Goal: Task Accomplishment & Management: Manage account settings

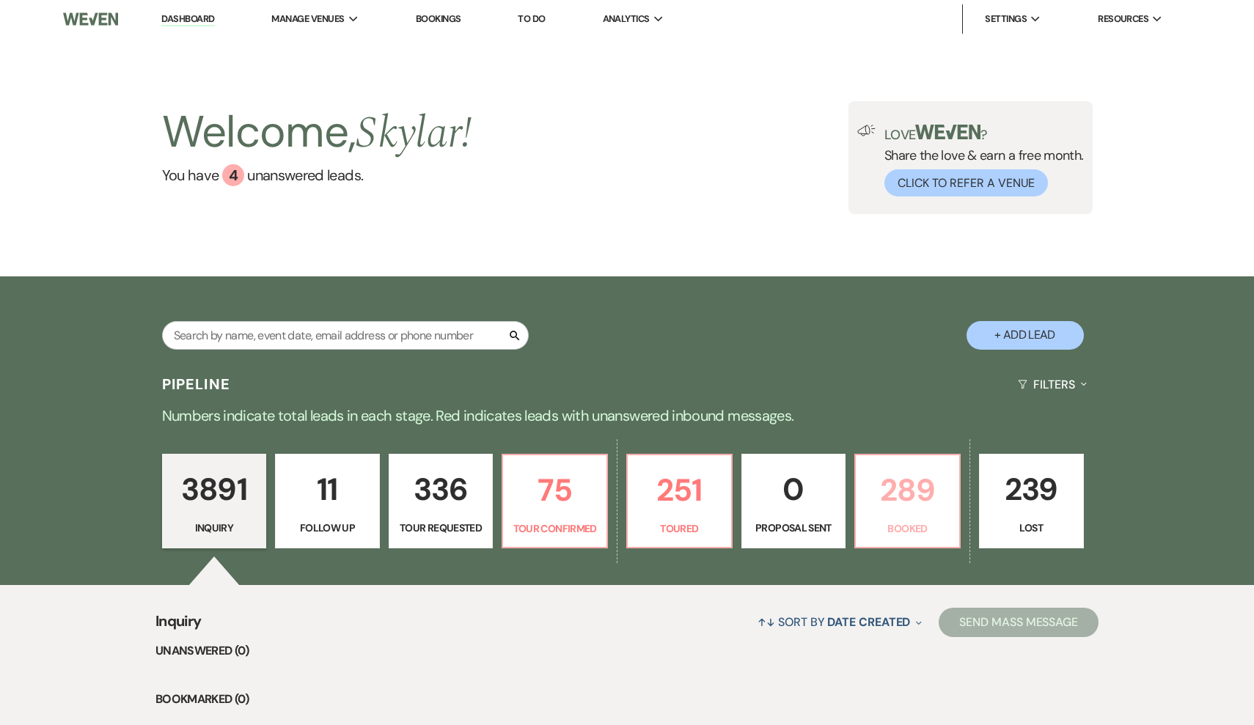
click at [898, 491] on p "289" at bounding box center [908, 490] width 86 height 49
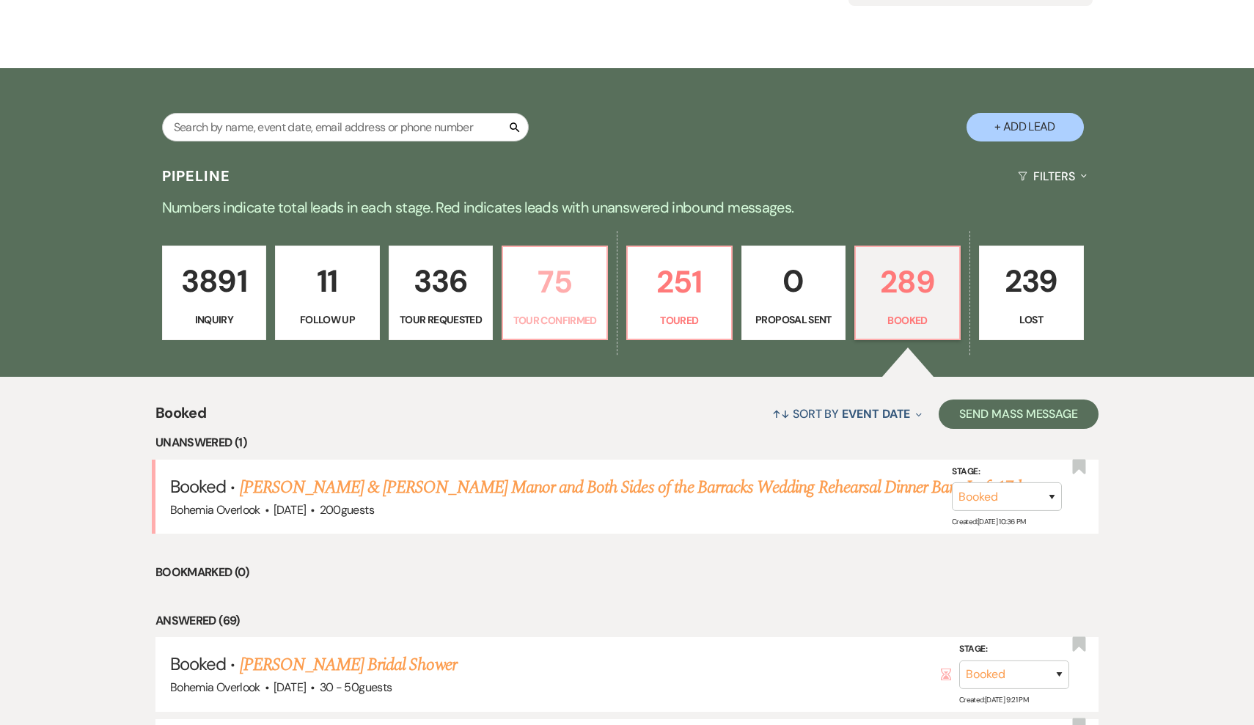
click at [563, 267] on p "75" at bounding box center [555, 281] width 86 height 49
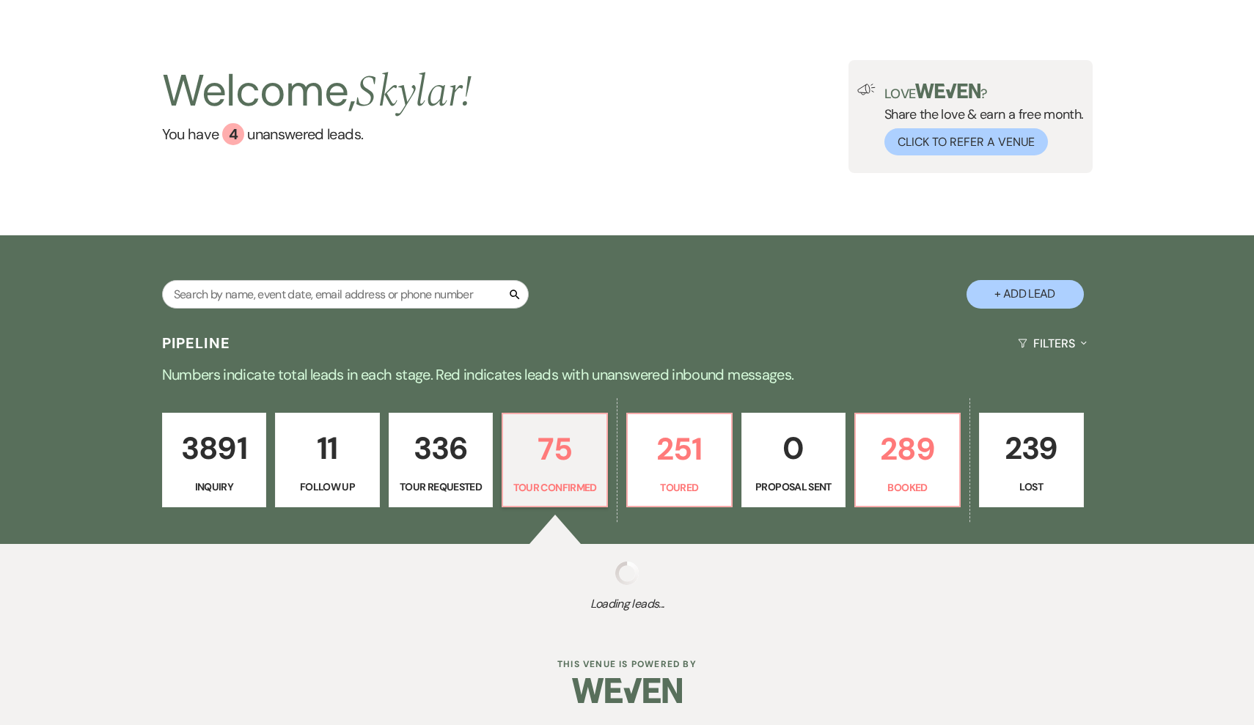
scroll to position [40, 0]
select select "4"
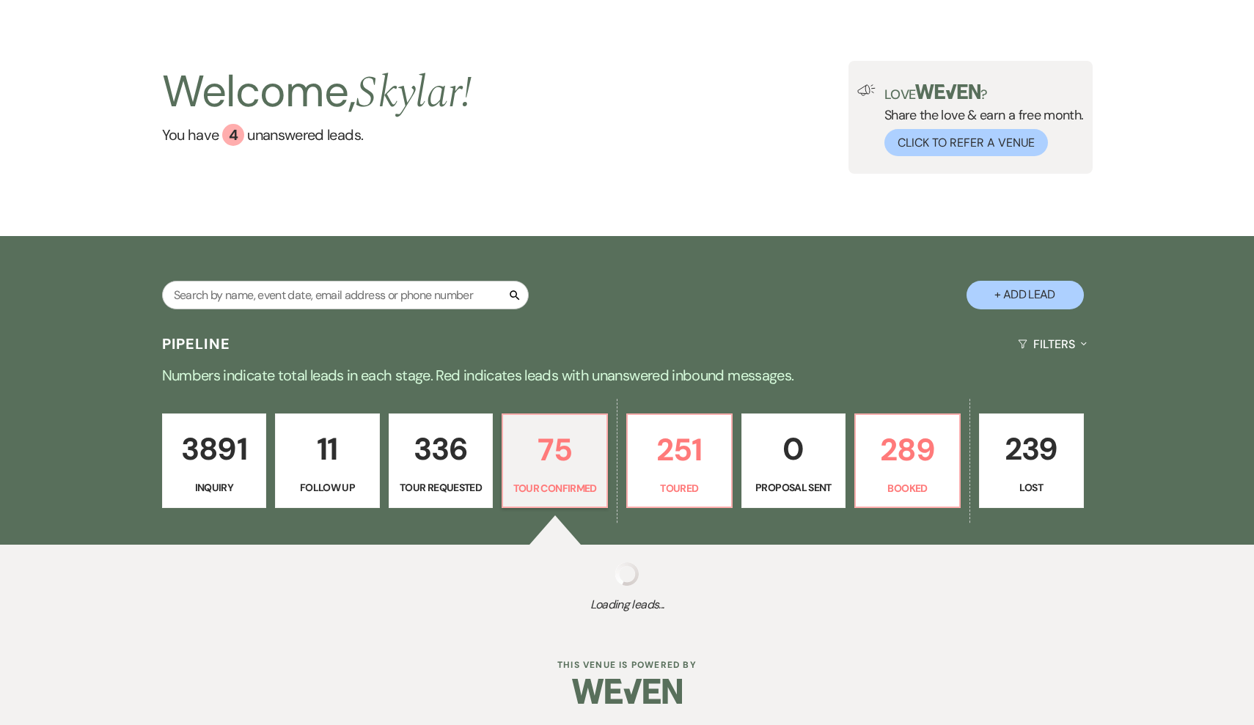
select select "4"
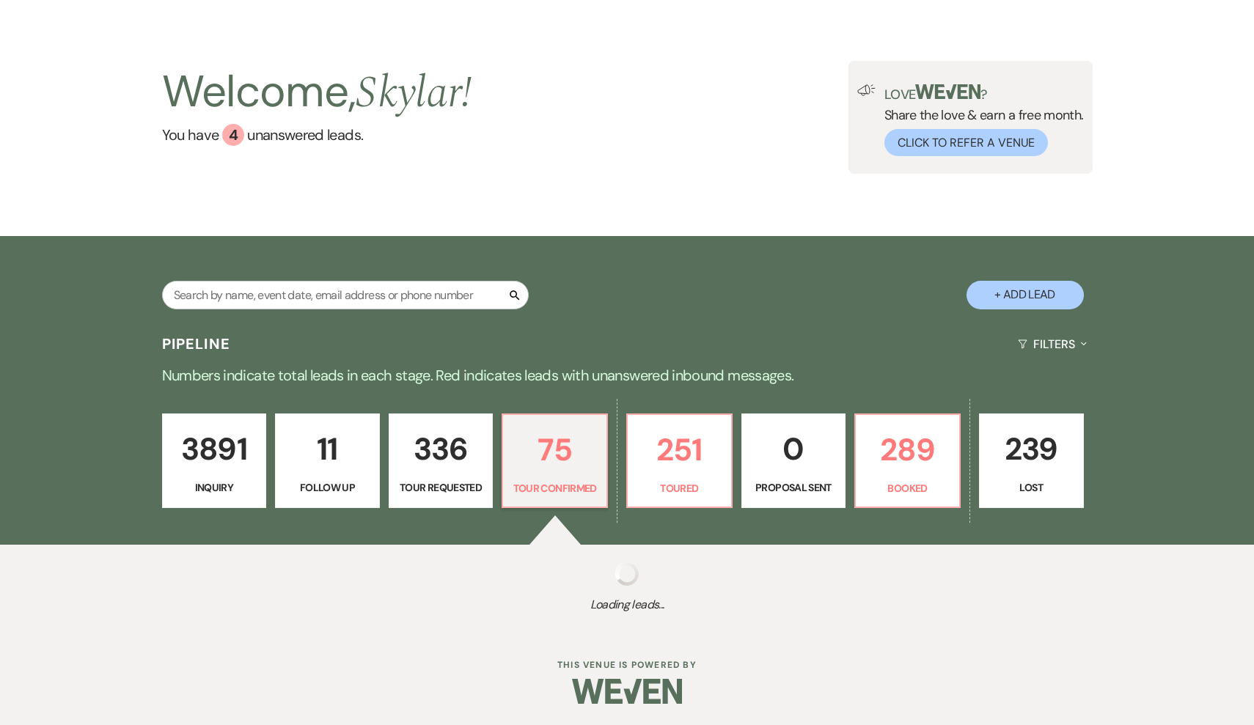
select select "4"
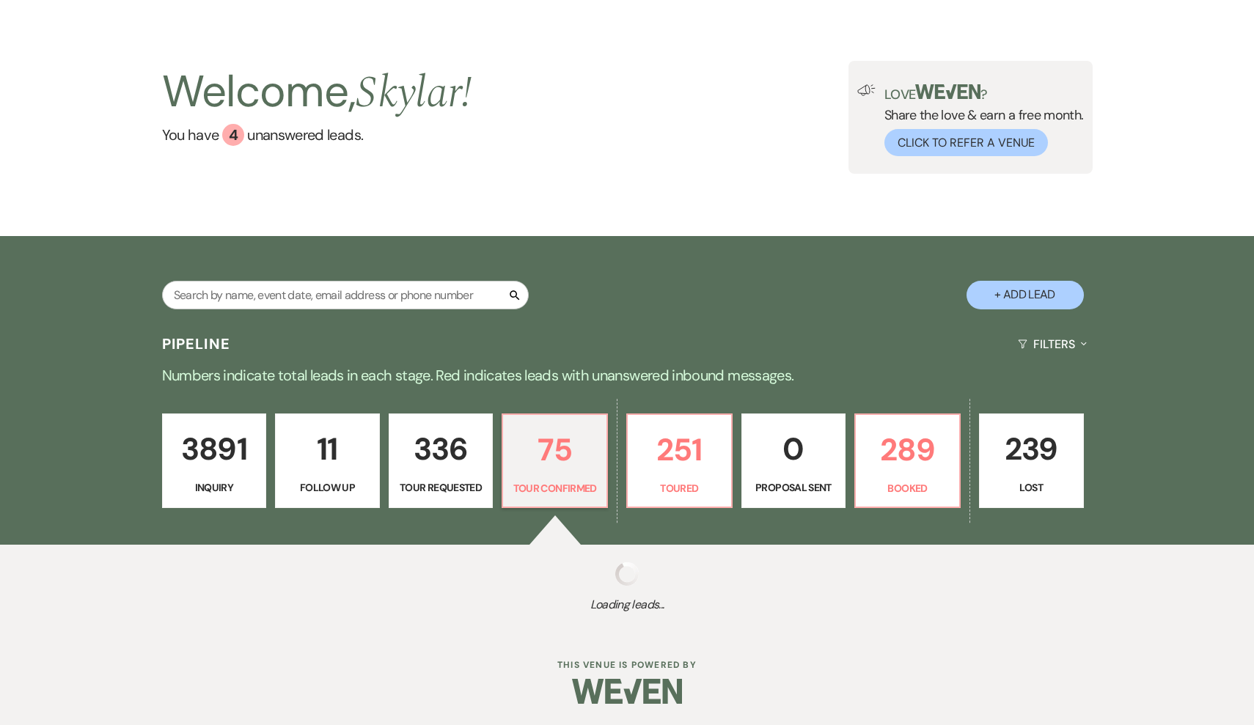
select select "4"
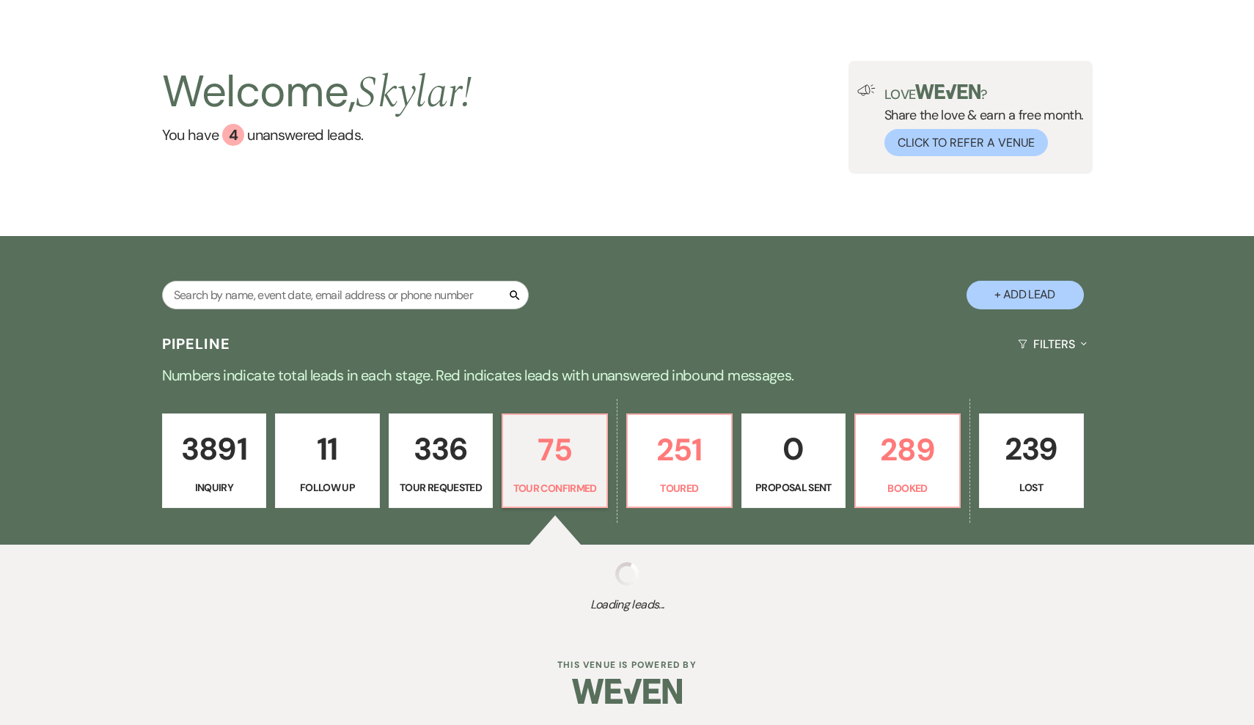
select select "4"
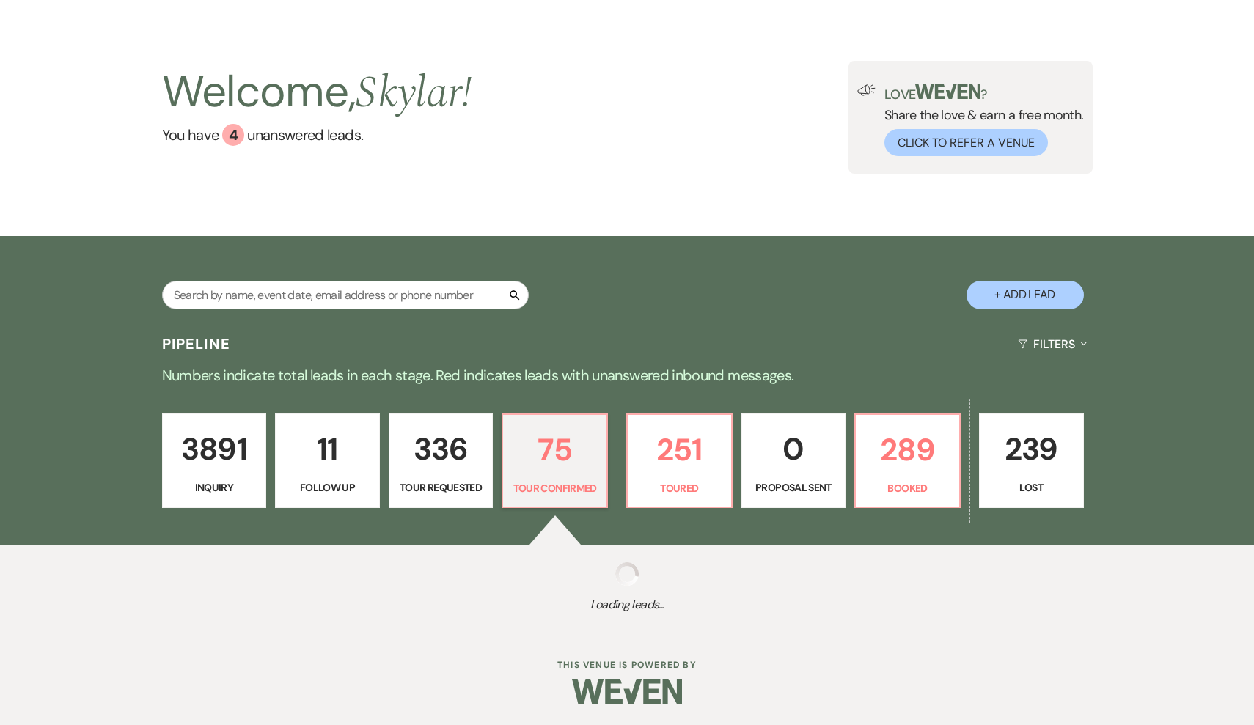
select select "4"
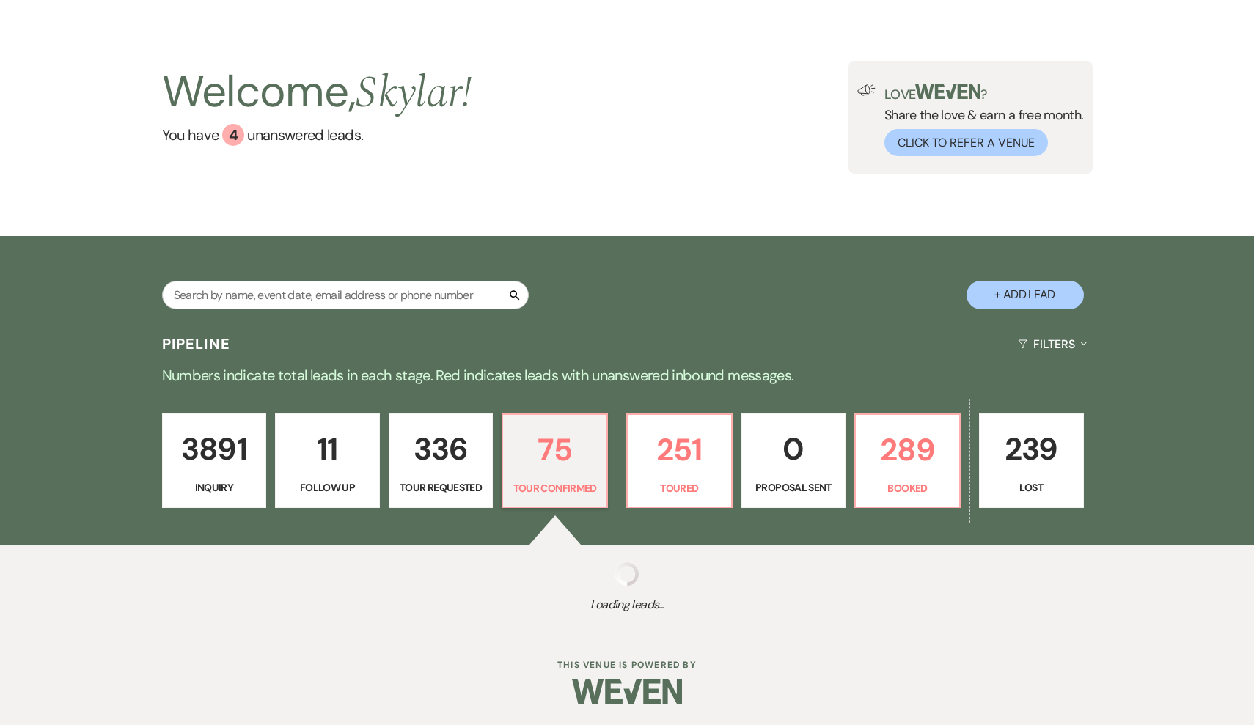
select select "4"
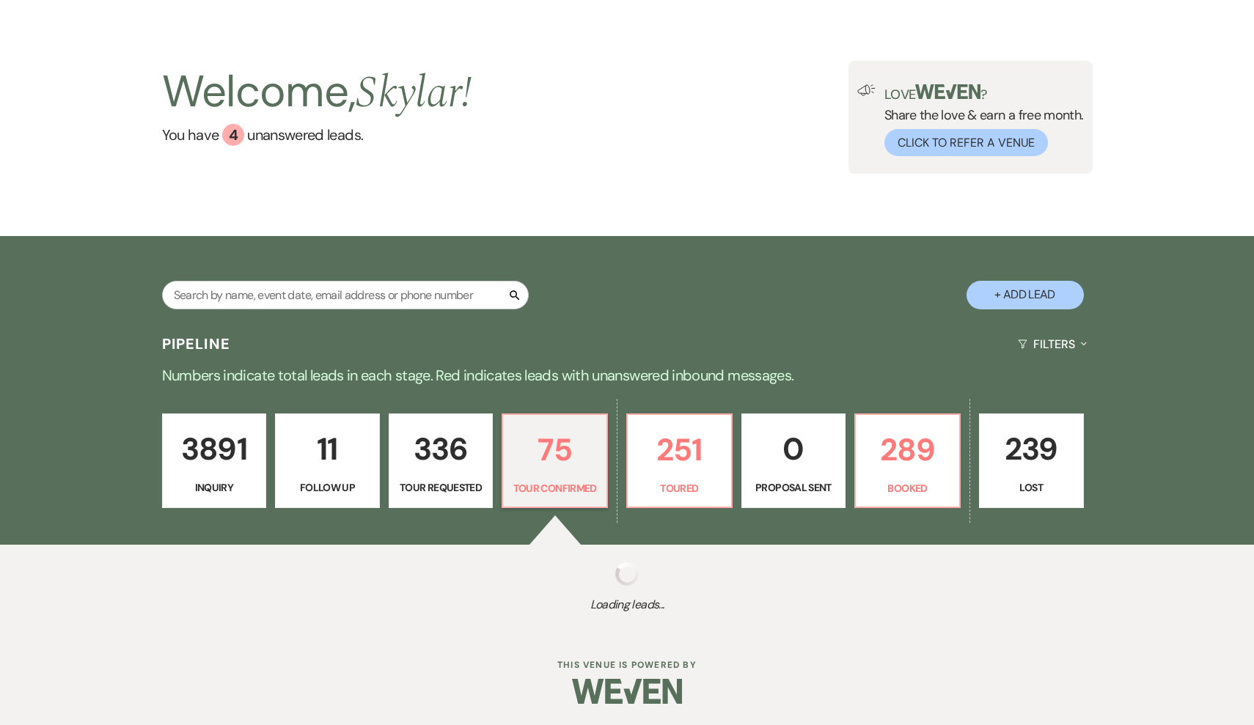
select select "4"
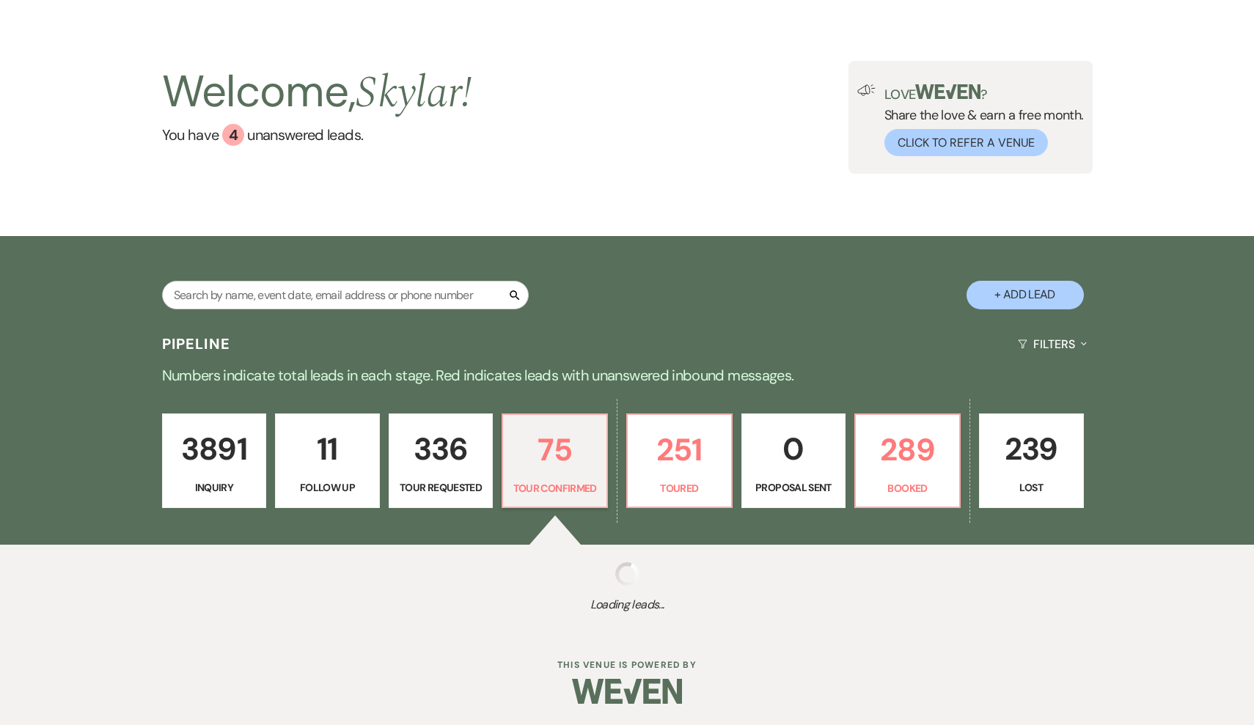
select select "4"
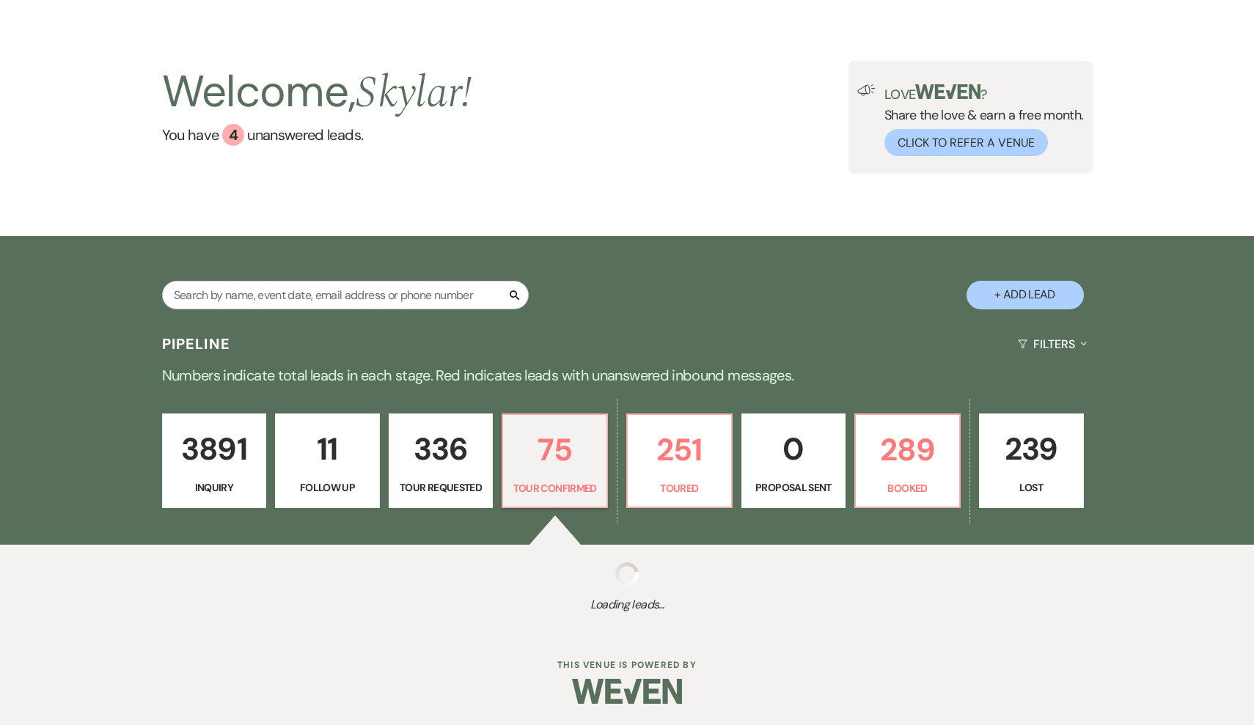
select select "4"
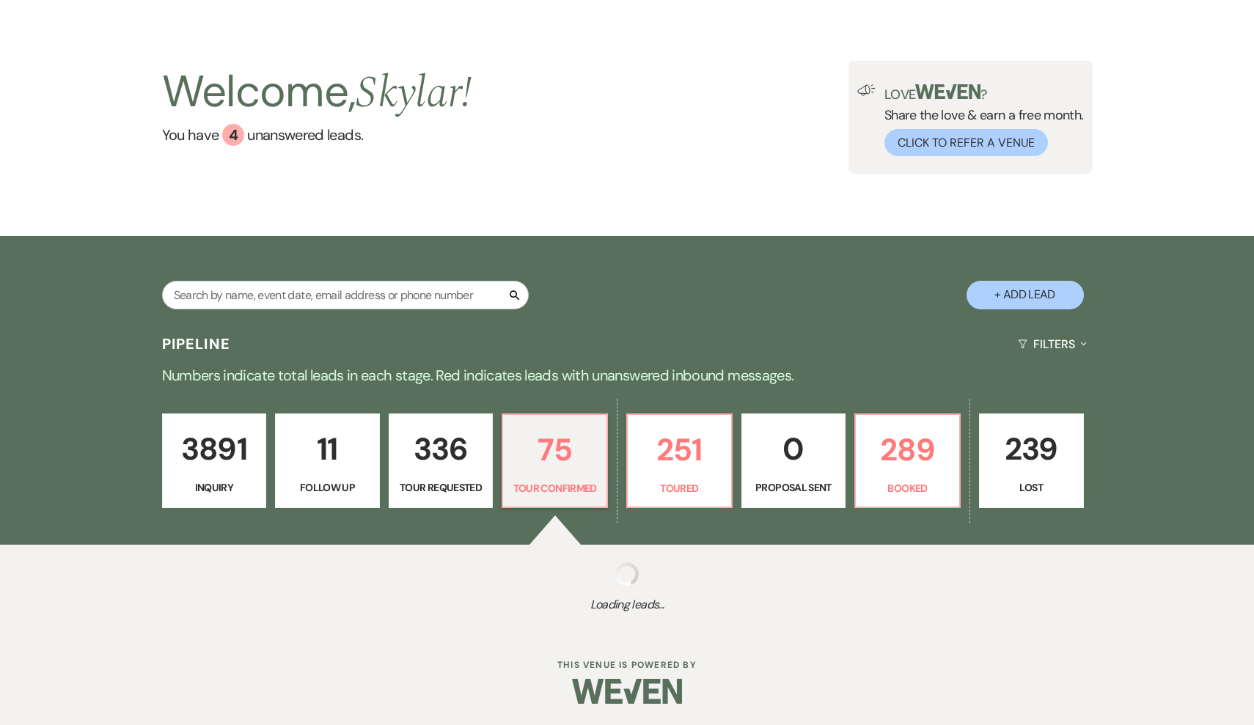
select select "4"
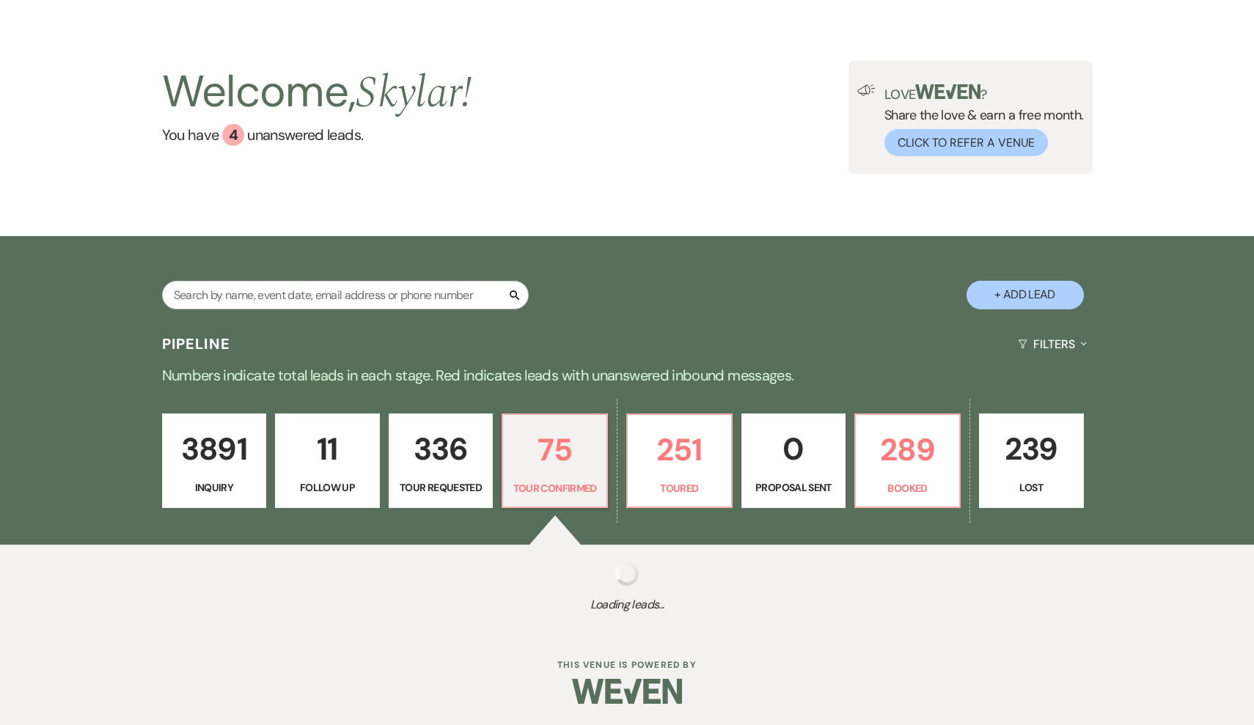
select select "4"
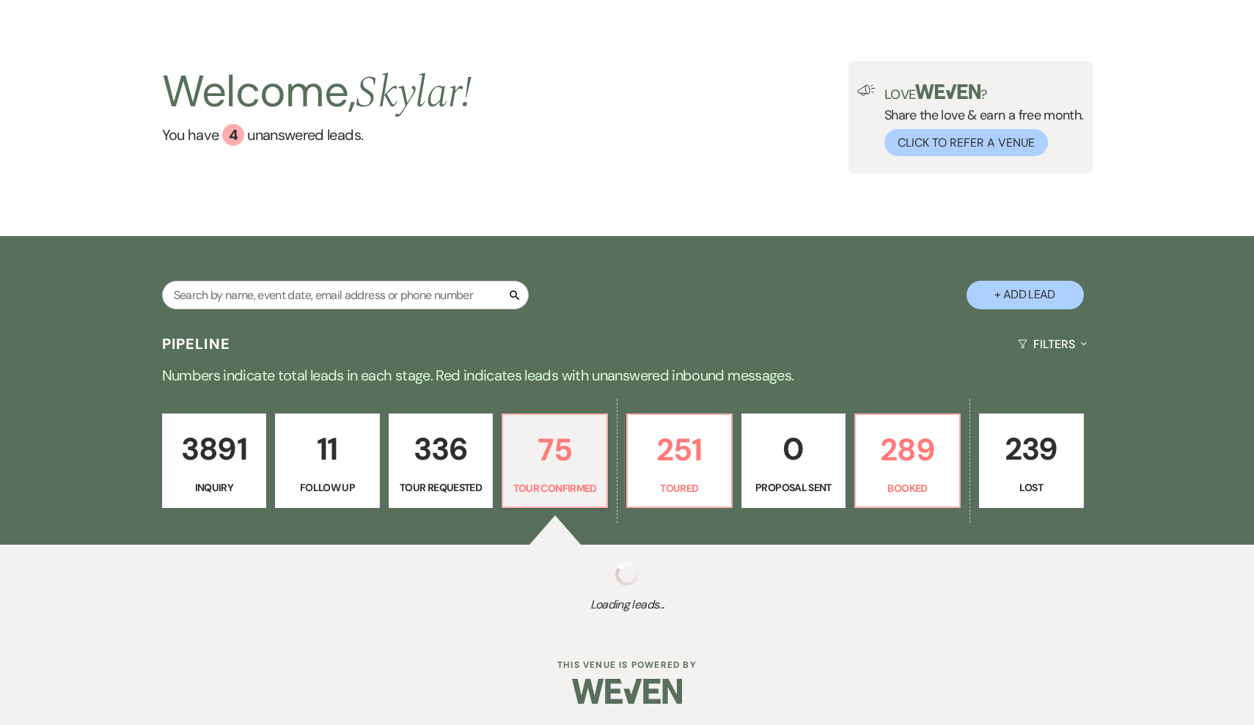
select select "4"
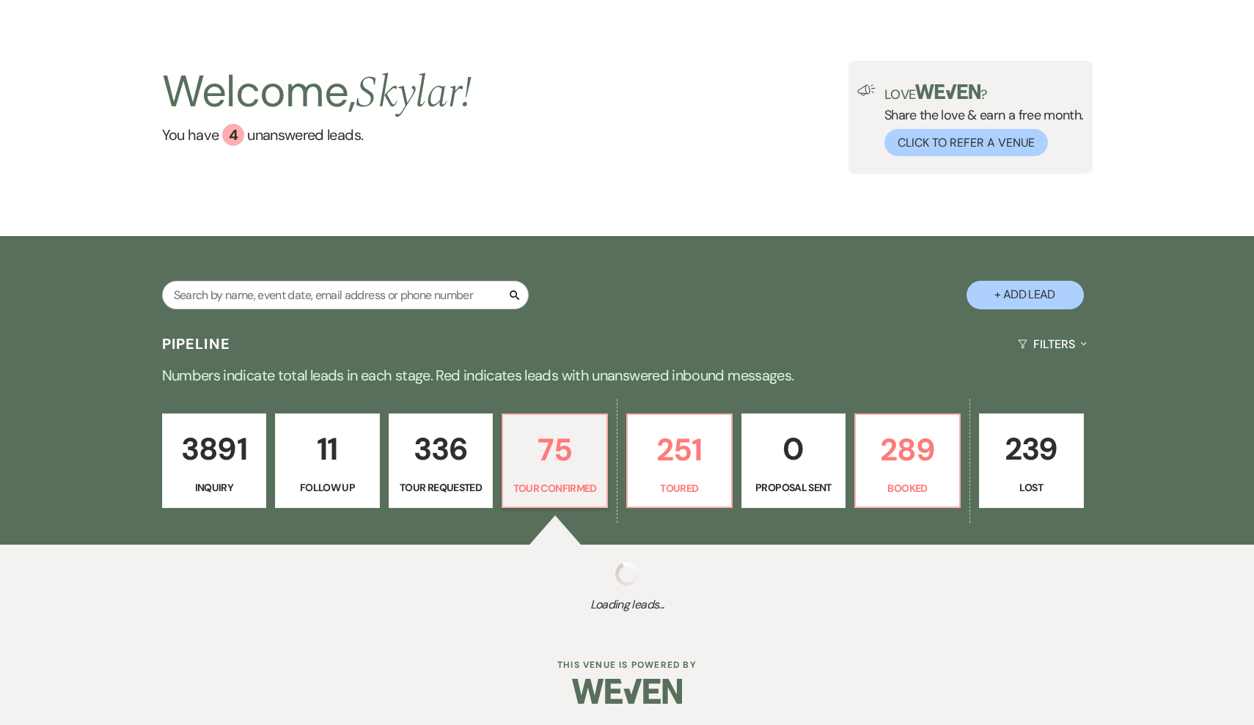
select select "4"
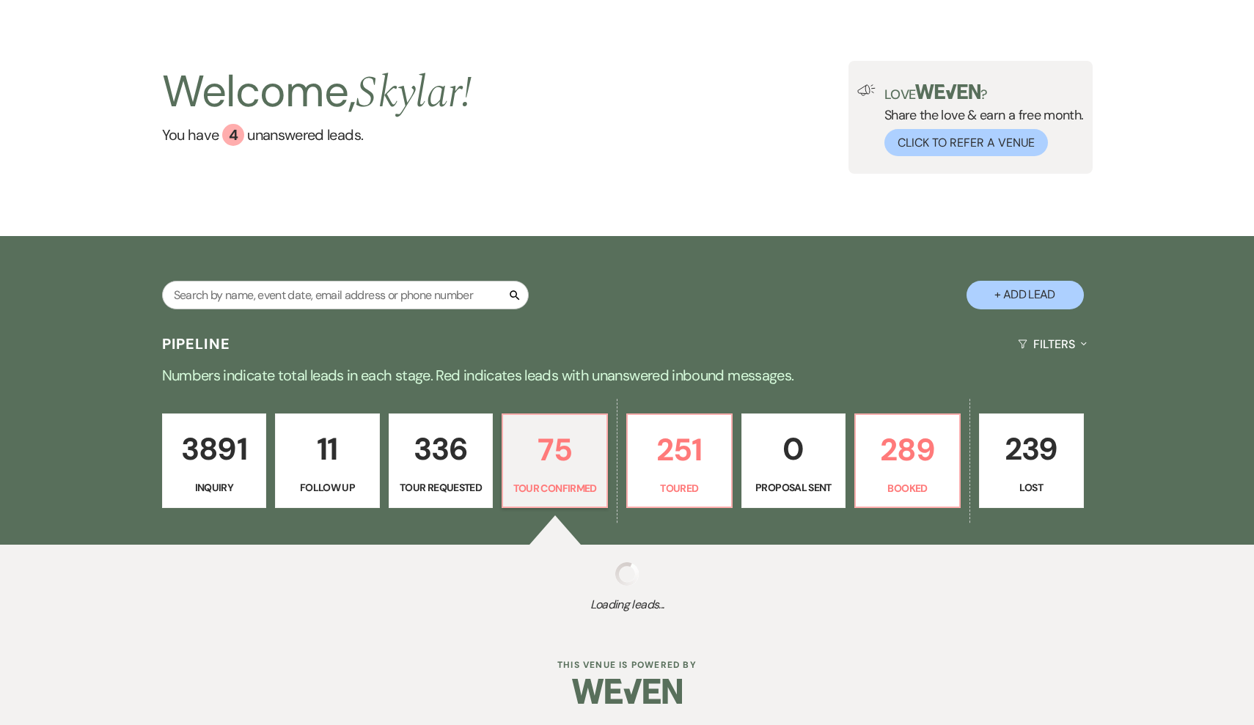
select select "4"
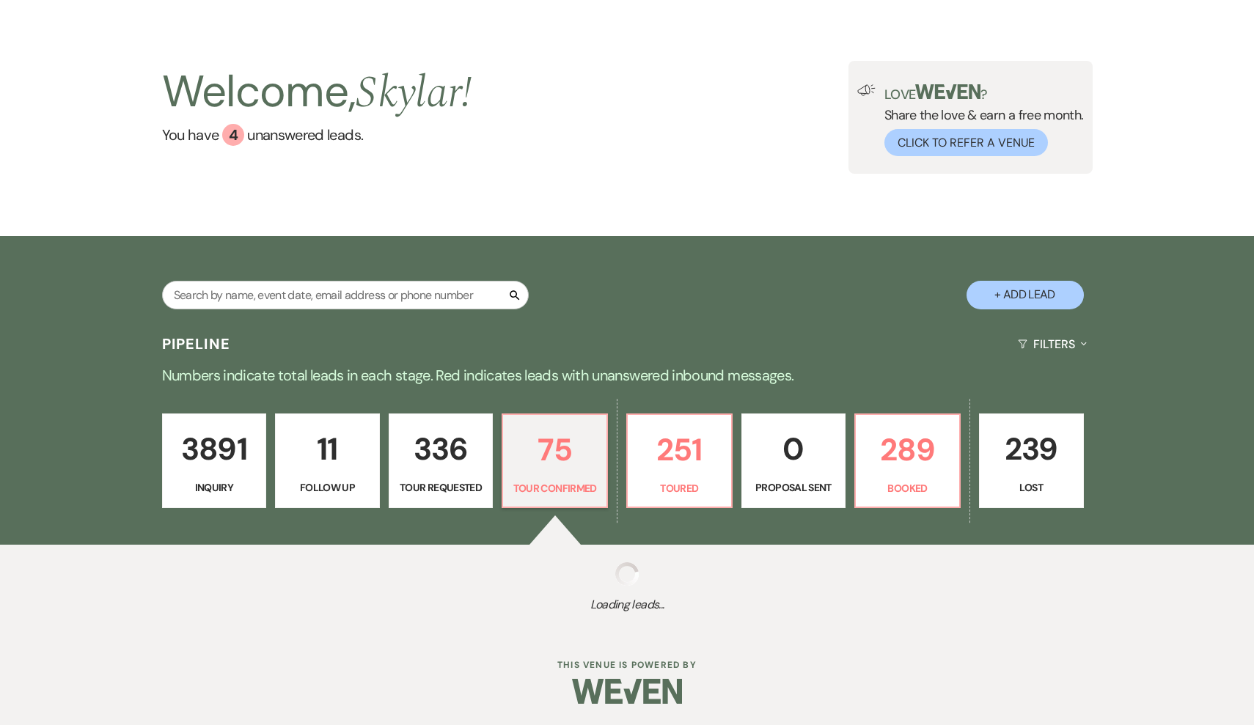
select select "4"
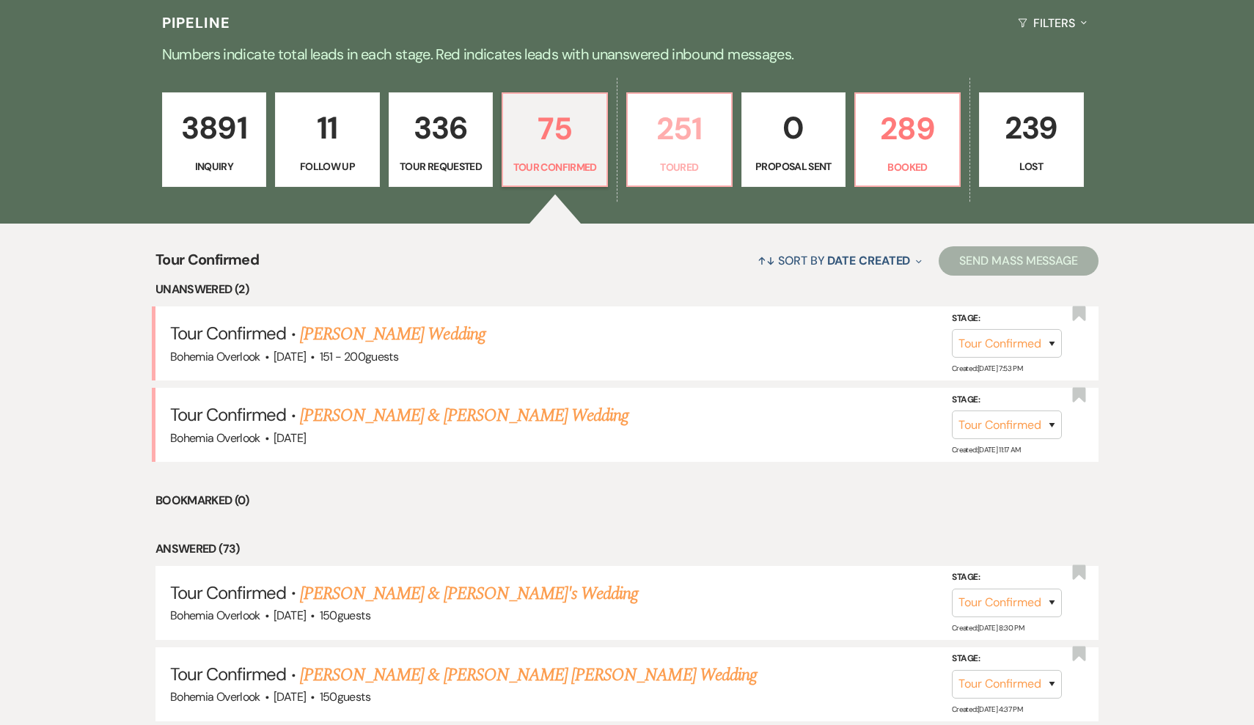
scroll to position [361, 0]
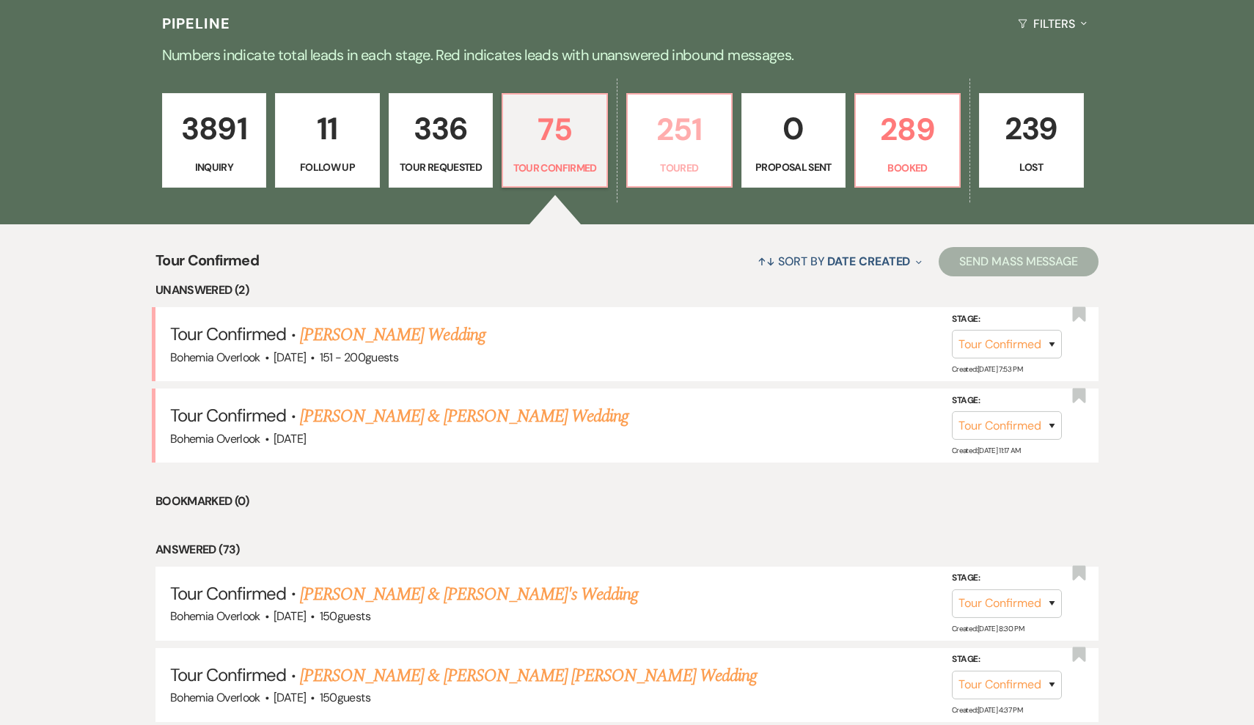
click at [683, 164] on p "Toured" at bounding box center [680, 168] width 86 height 16
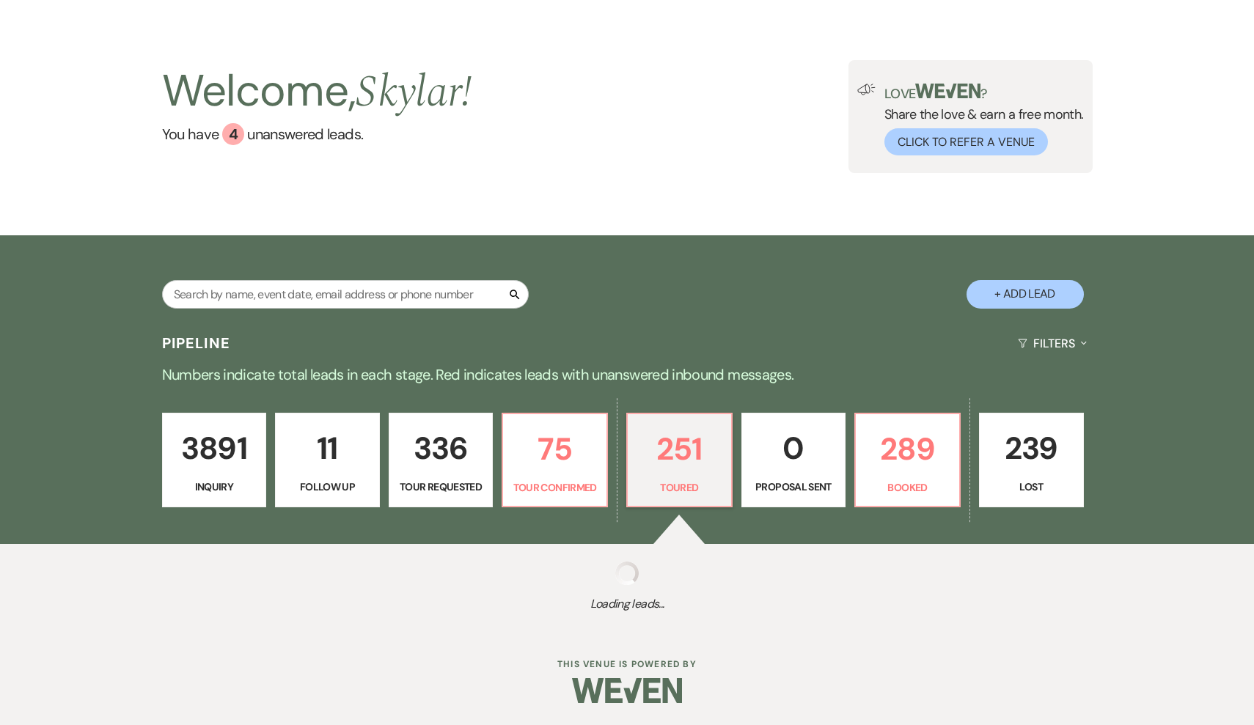
scroll to position [40, 0]
select select "5"
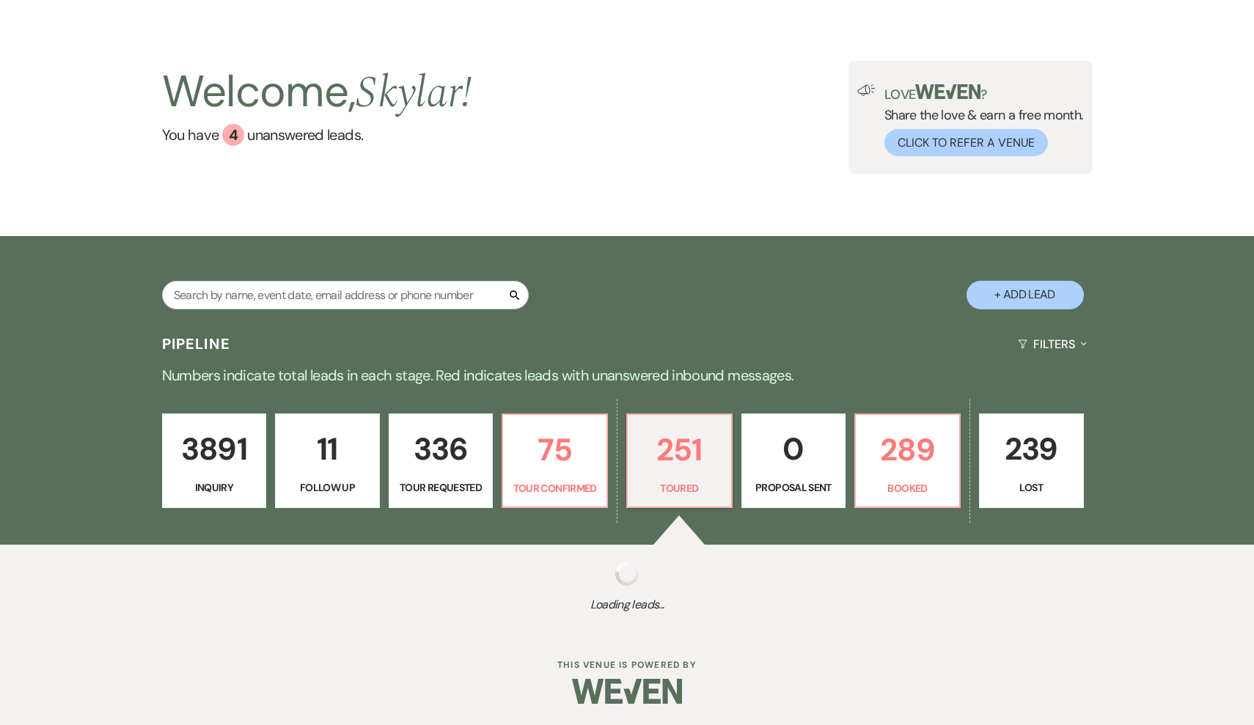
select select "5"
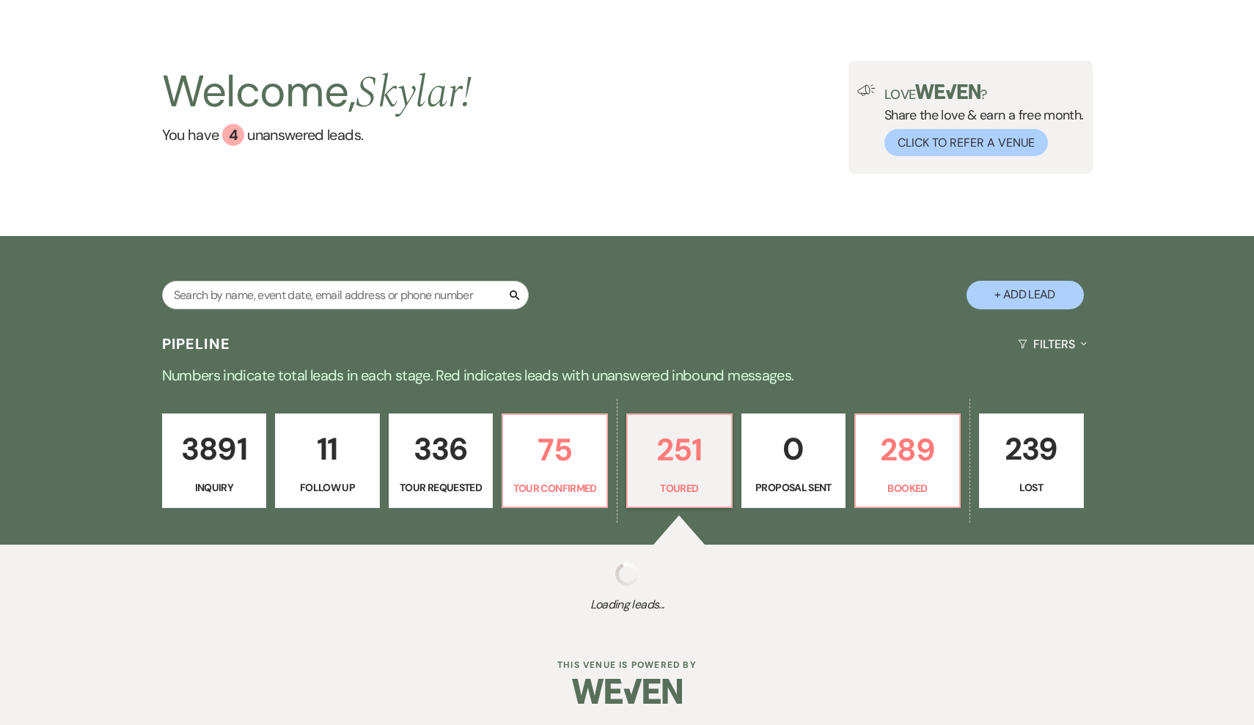
select select "5"
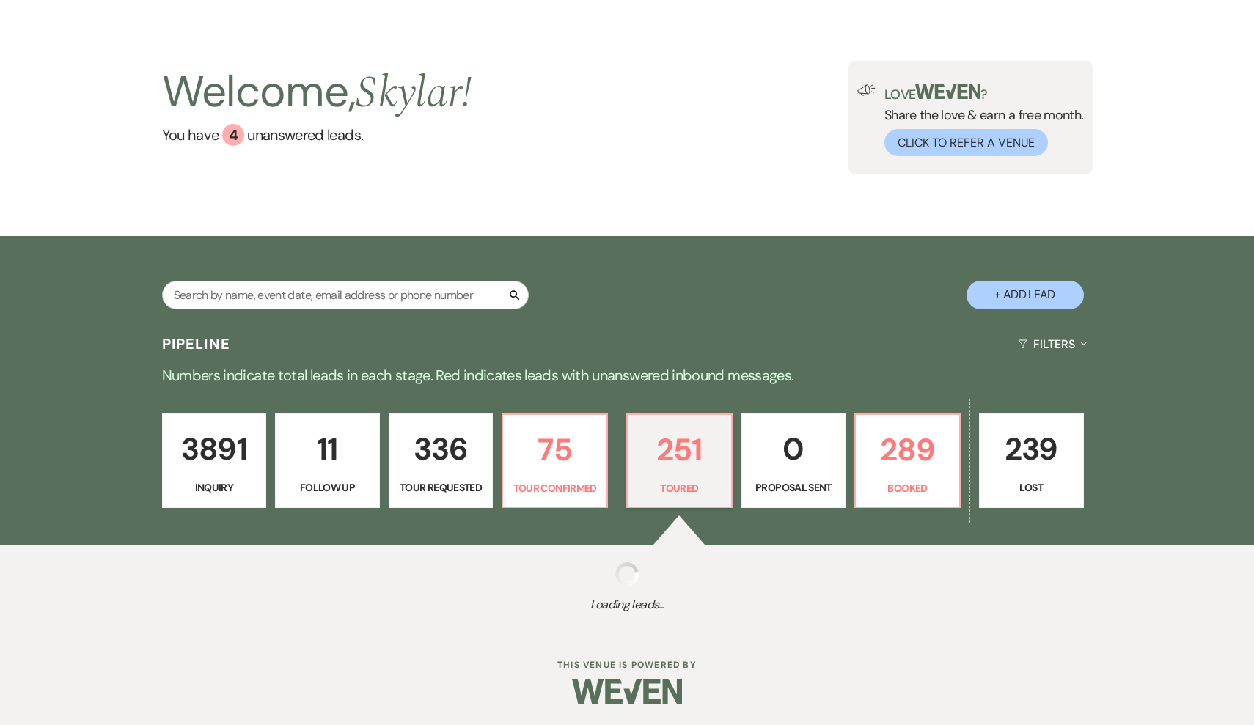
select select "5"
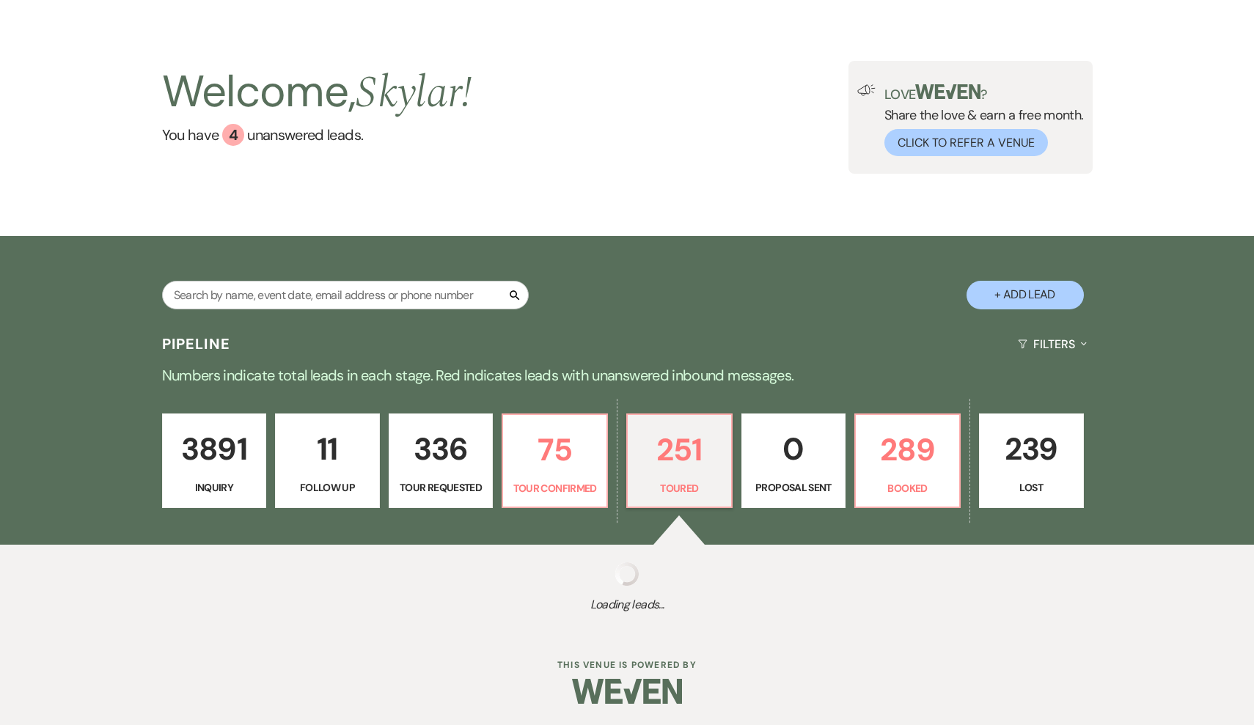
select select "5"
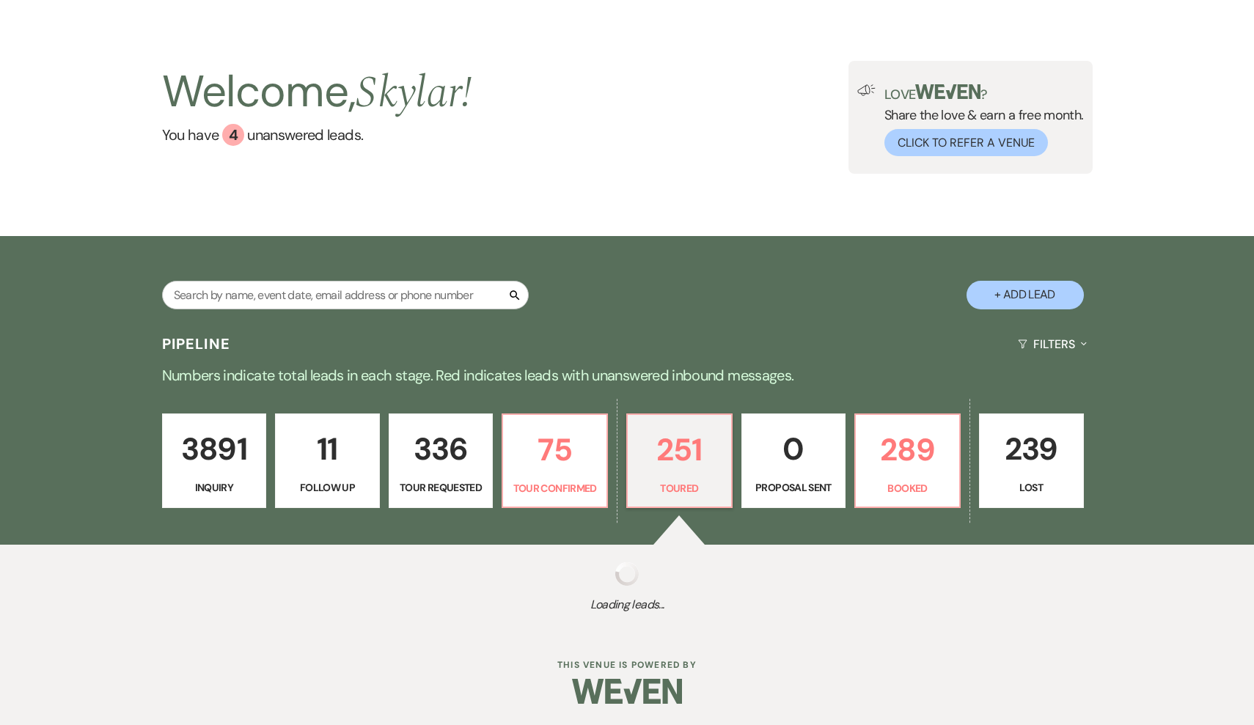
select select "5"
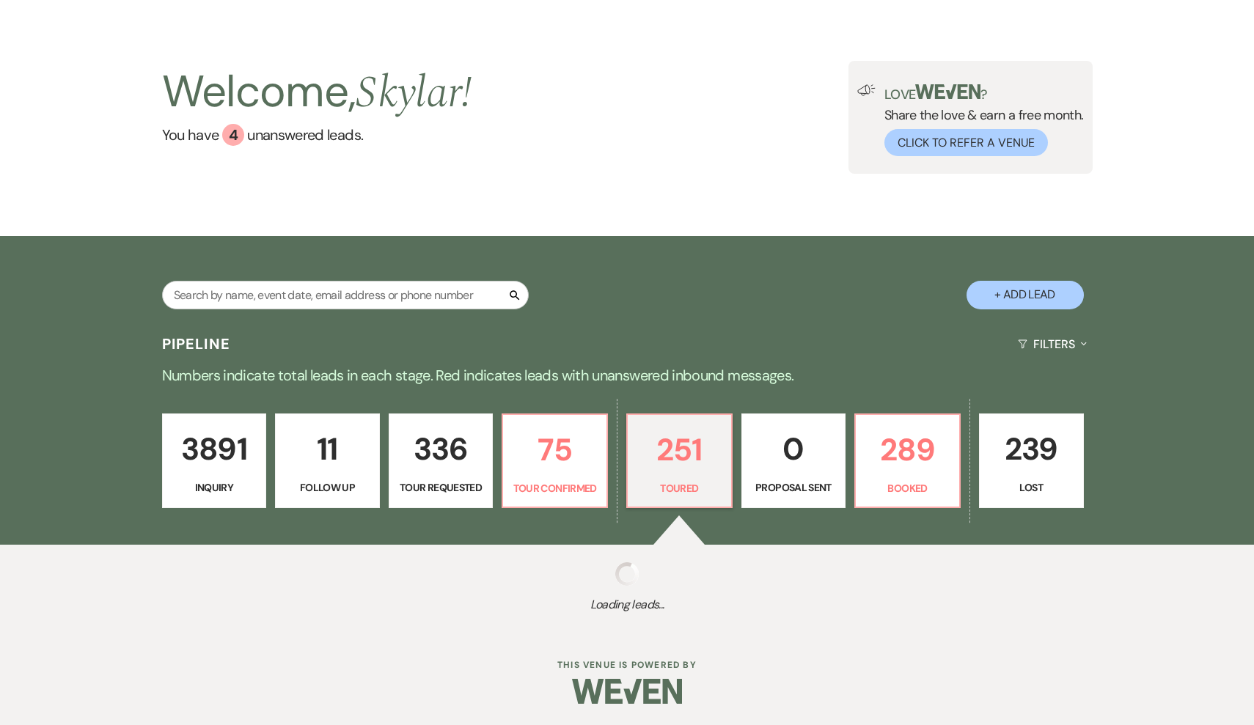
select select "5"
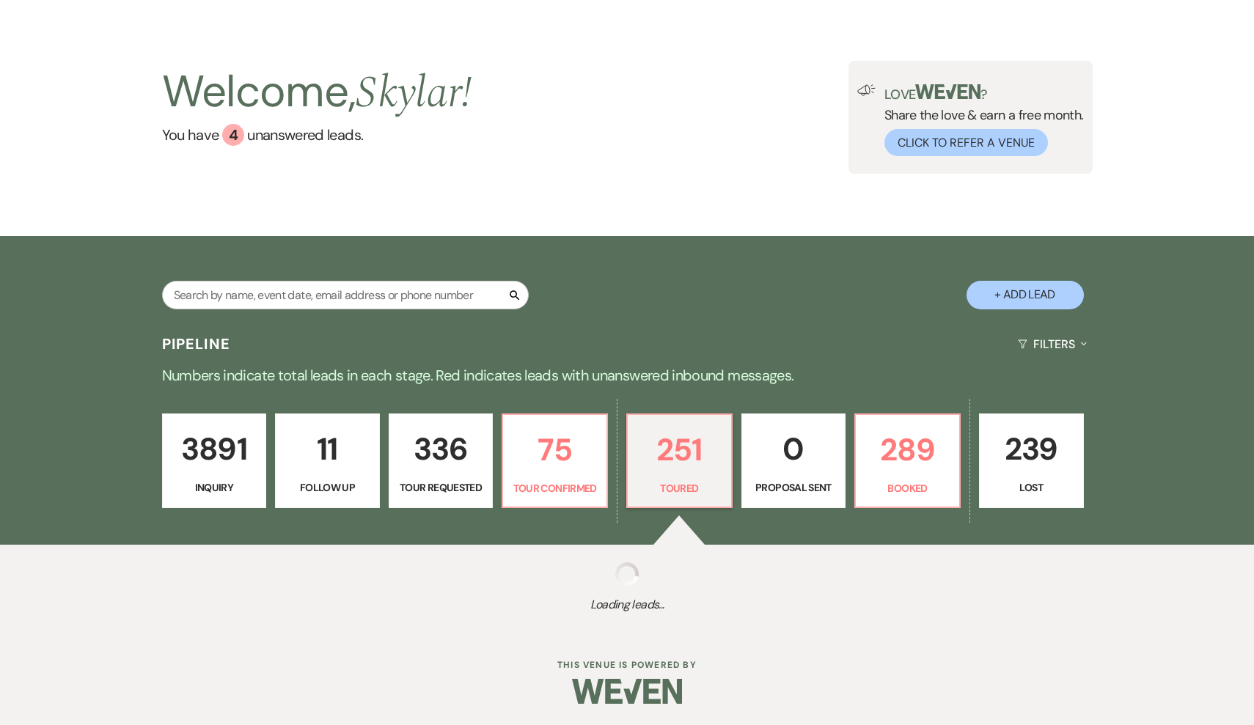
select select "5"
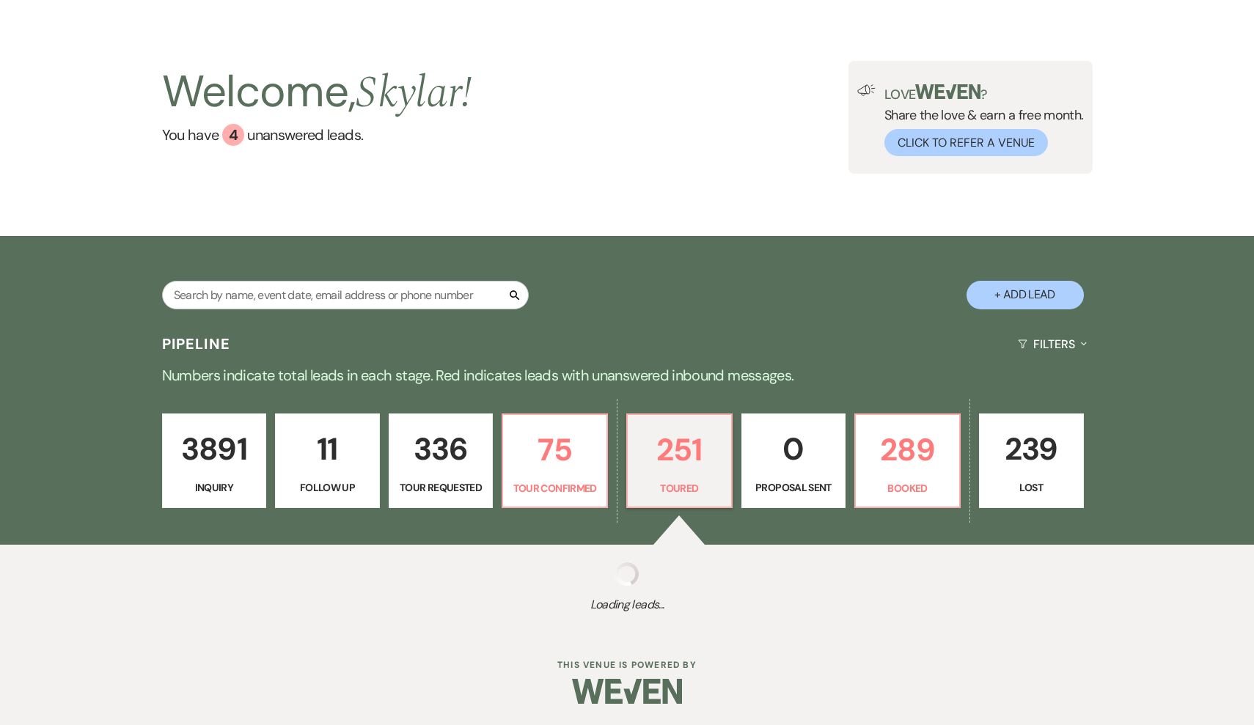
select select "5"
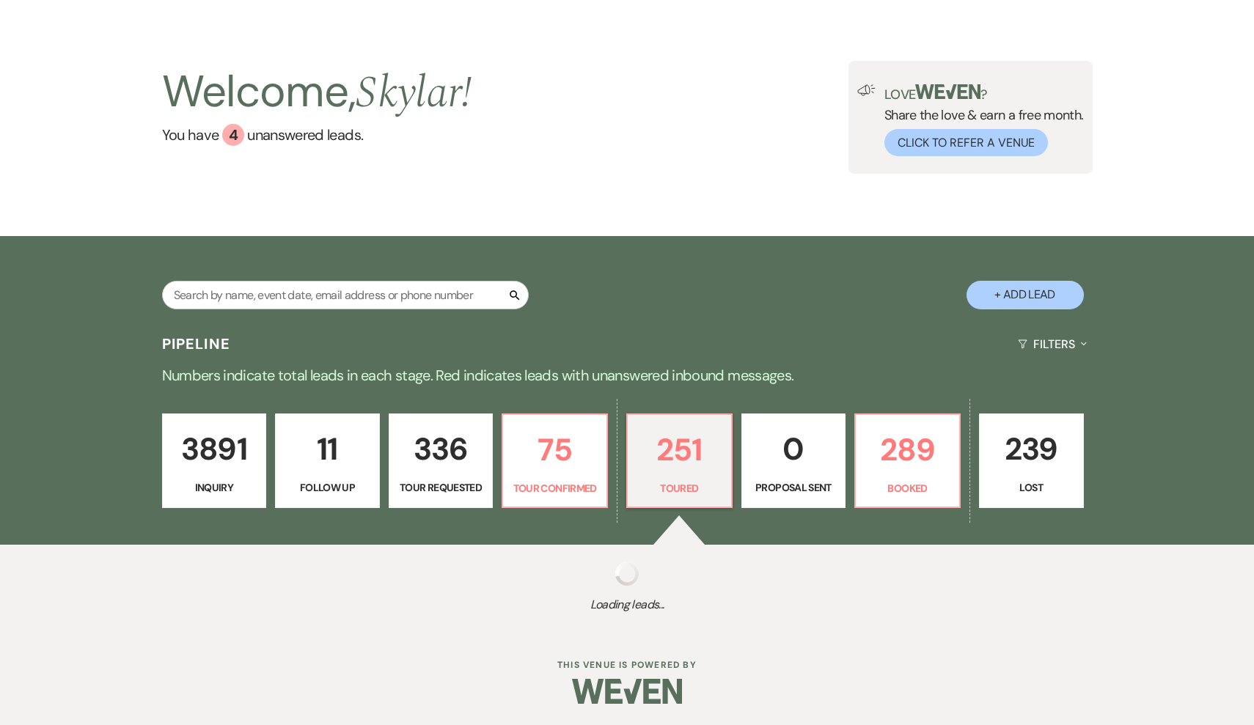
select select "5"
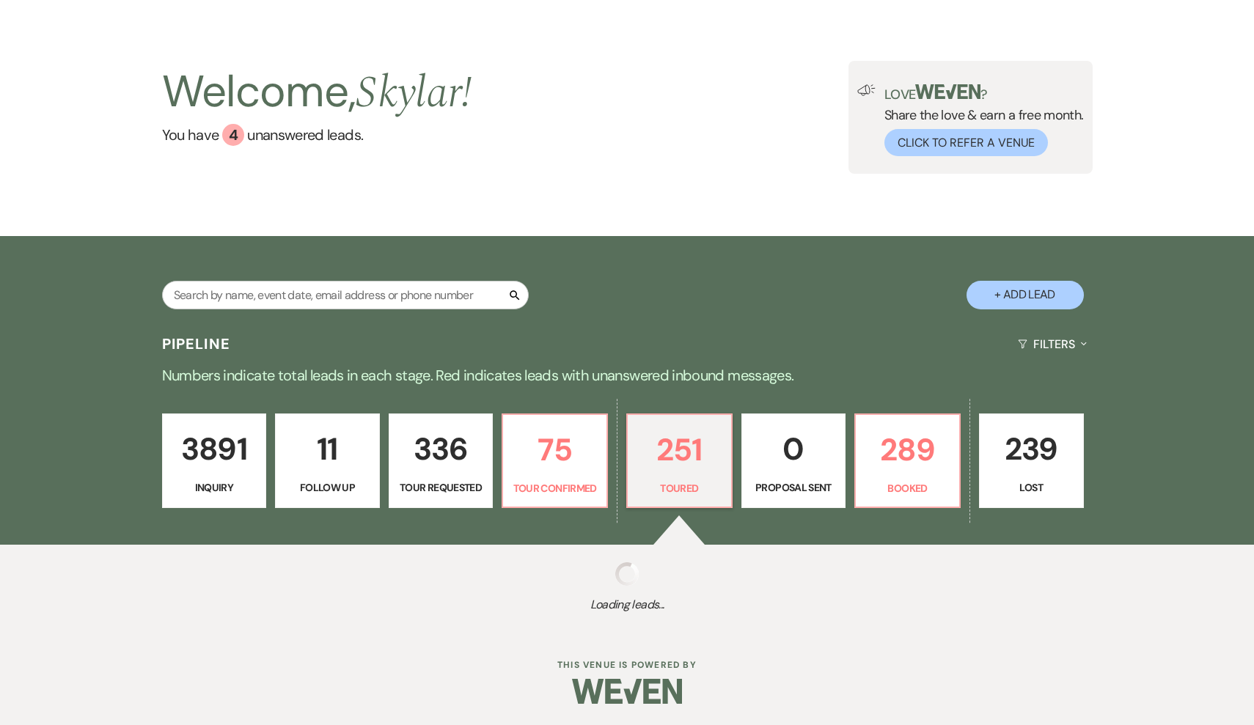
select select "5"
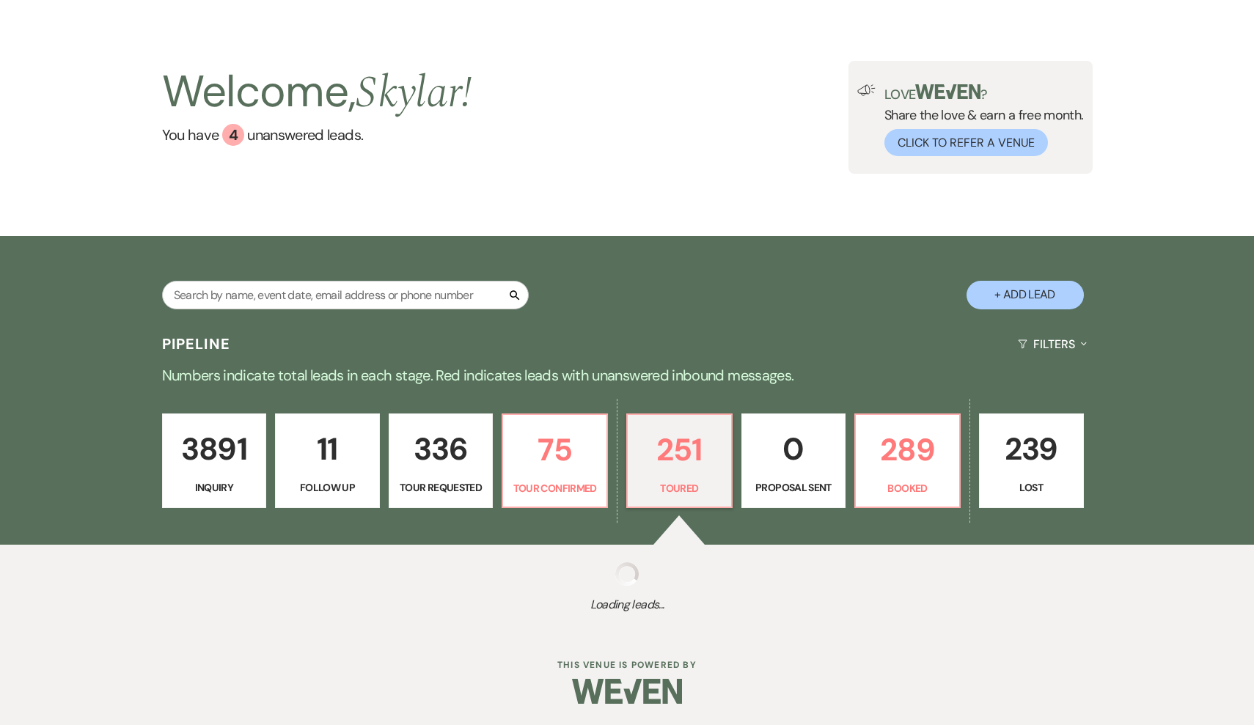
select select "5"
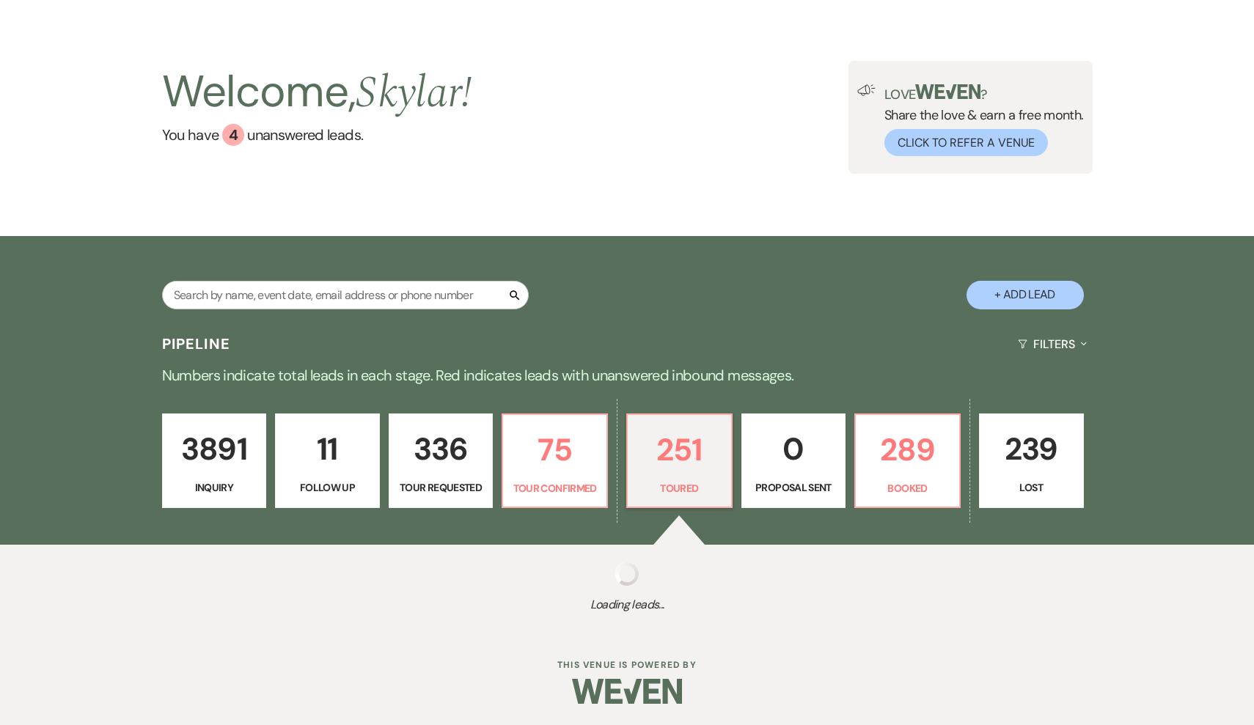
select select "5"
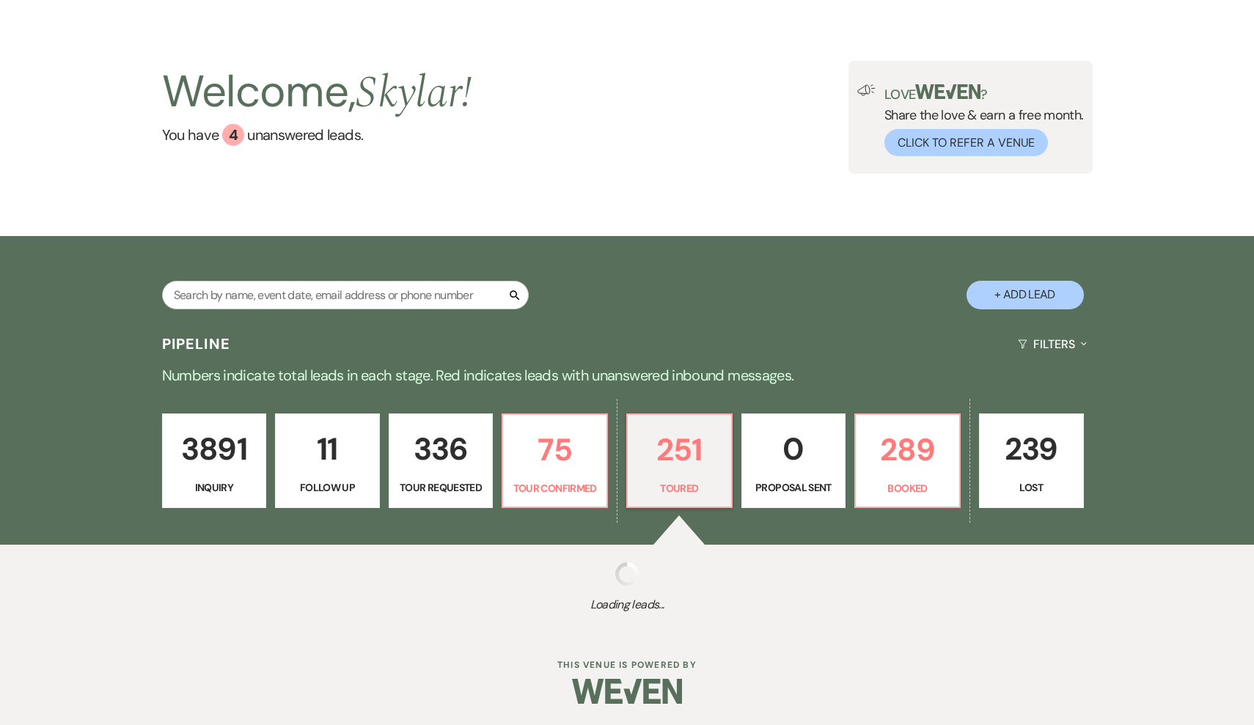
select select "5"
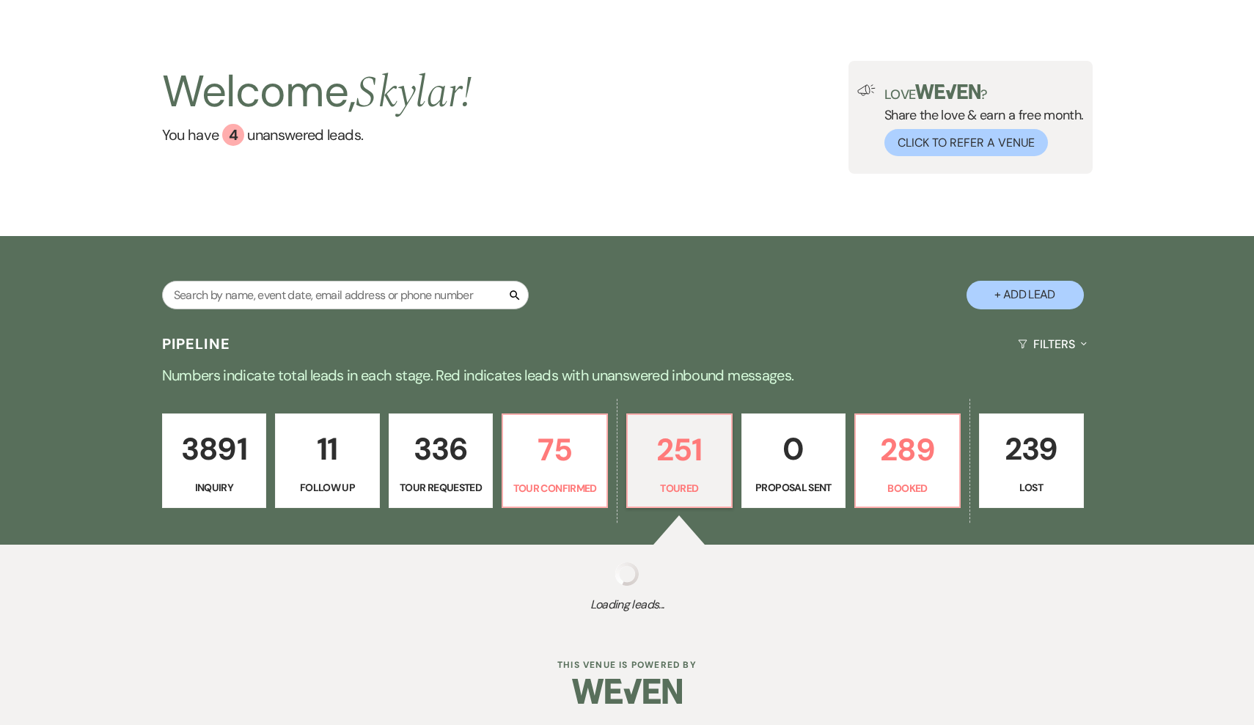
select select "5"
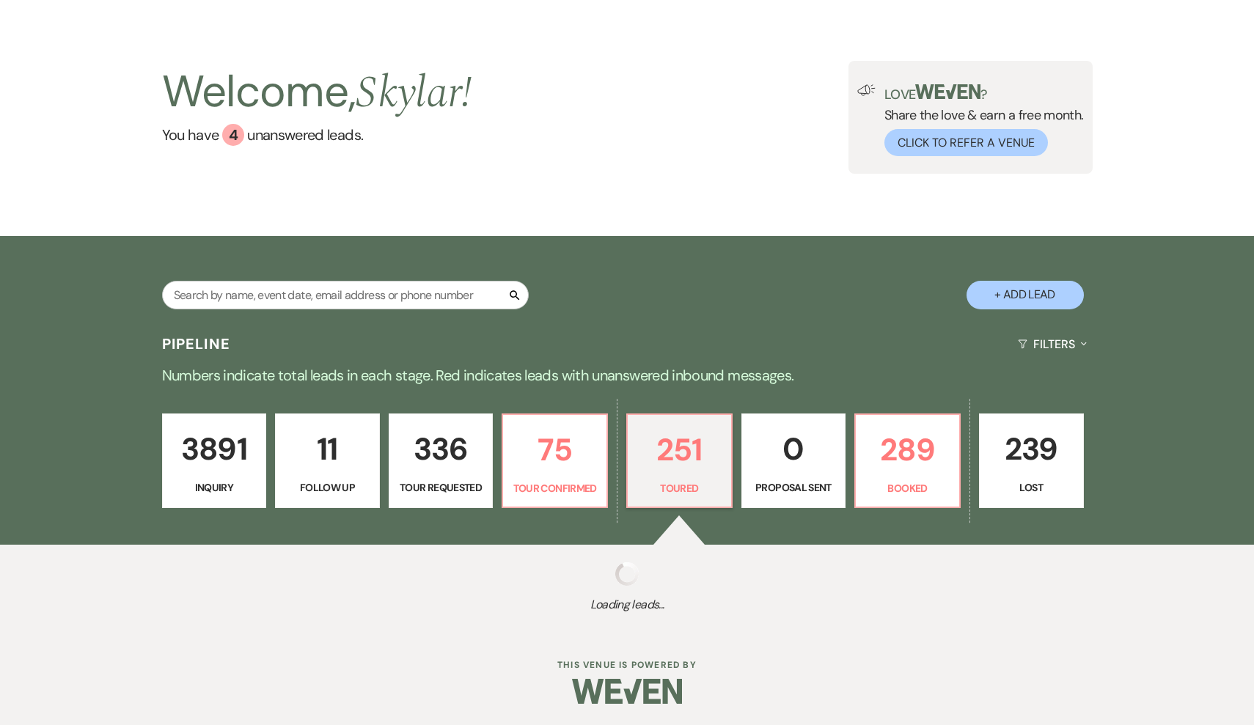
select select "5"
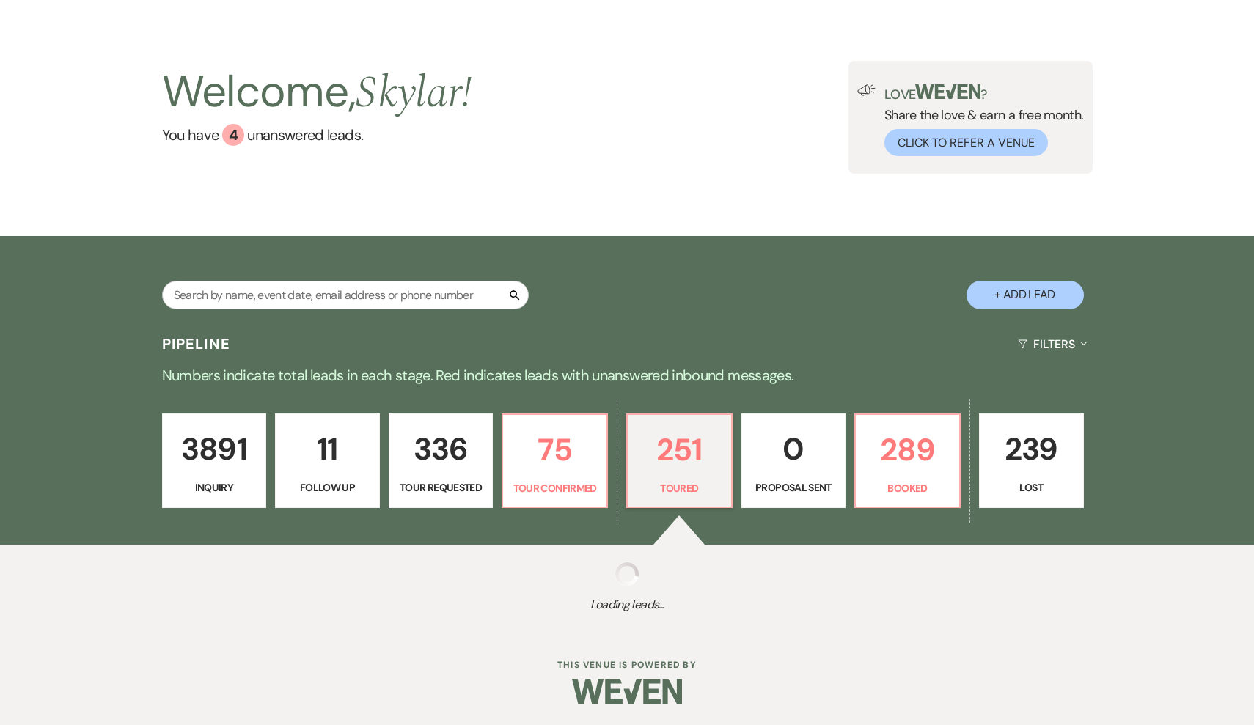
select select "5"
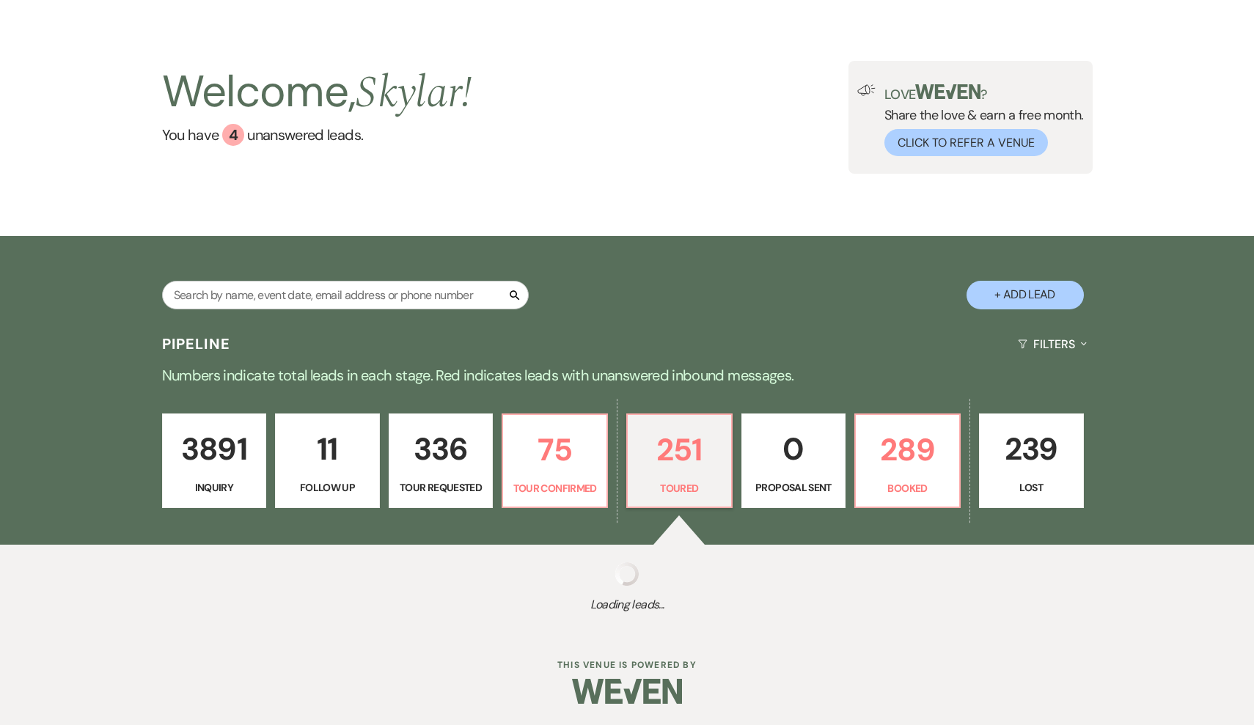
select select "5"
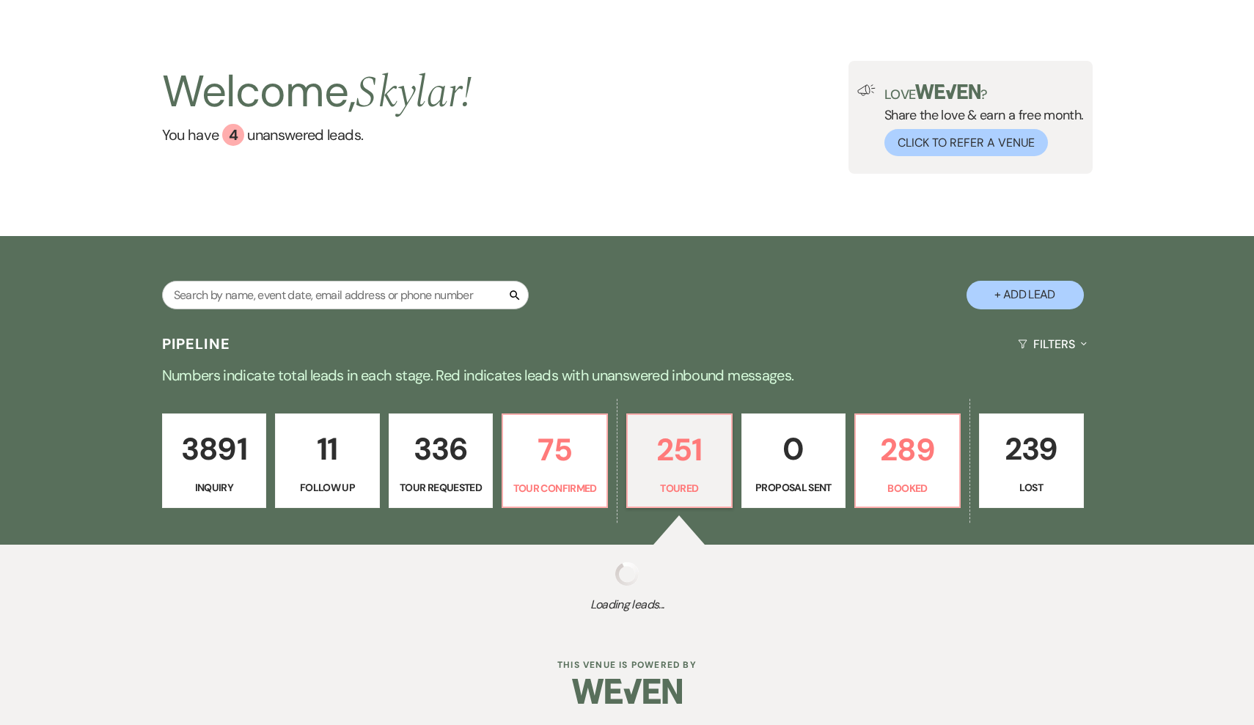
select select "5"
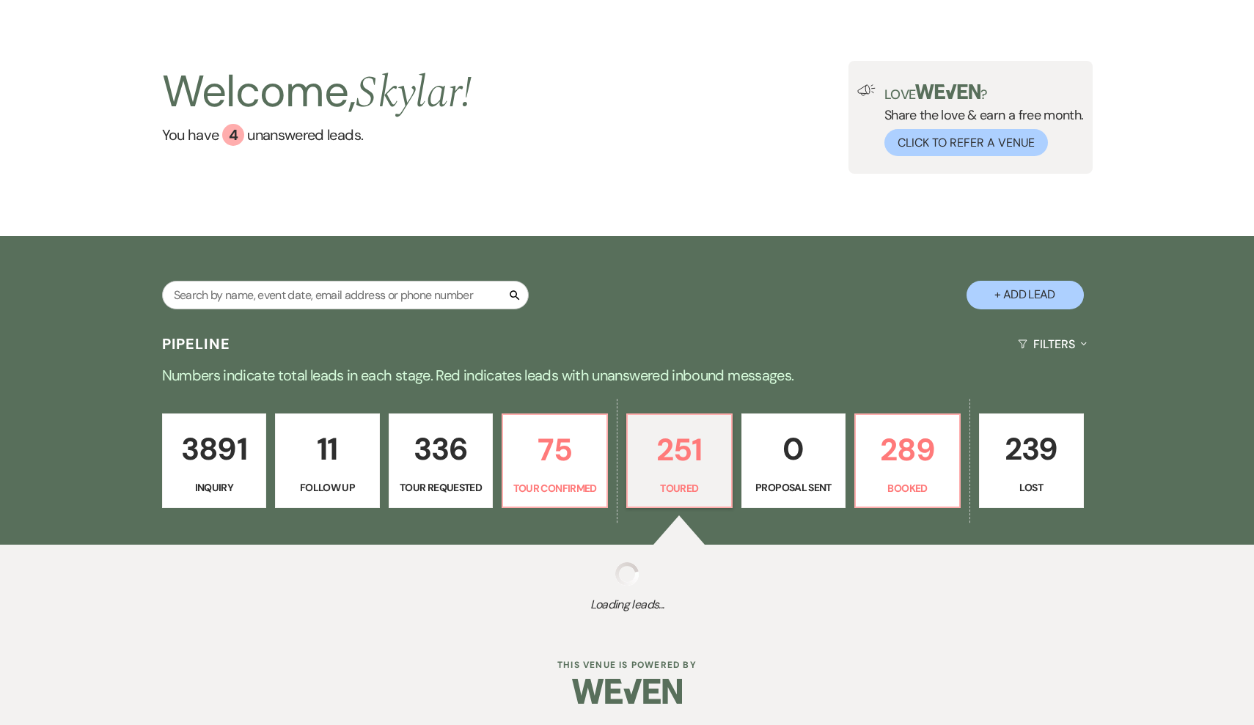
select select "5"
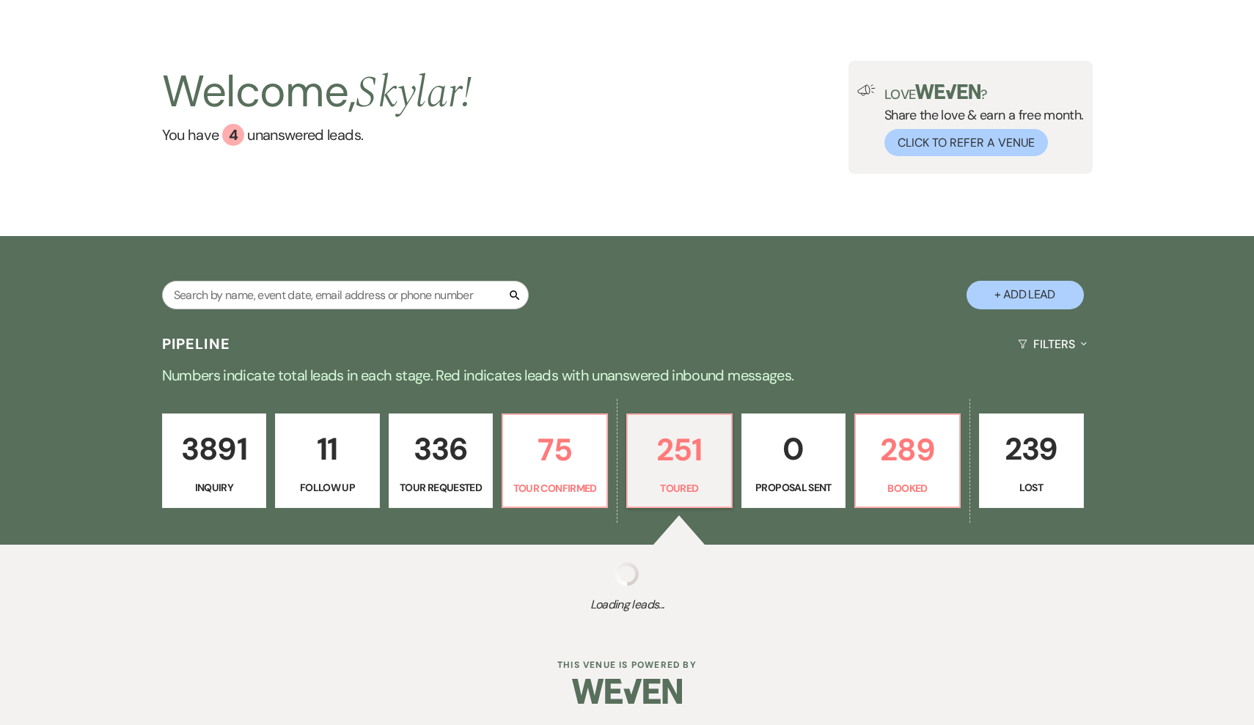
select select "5"
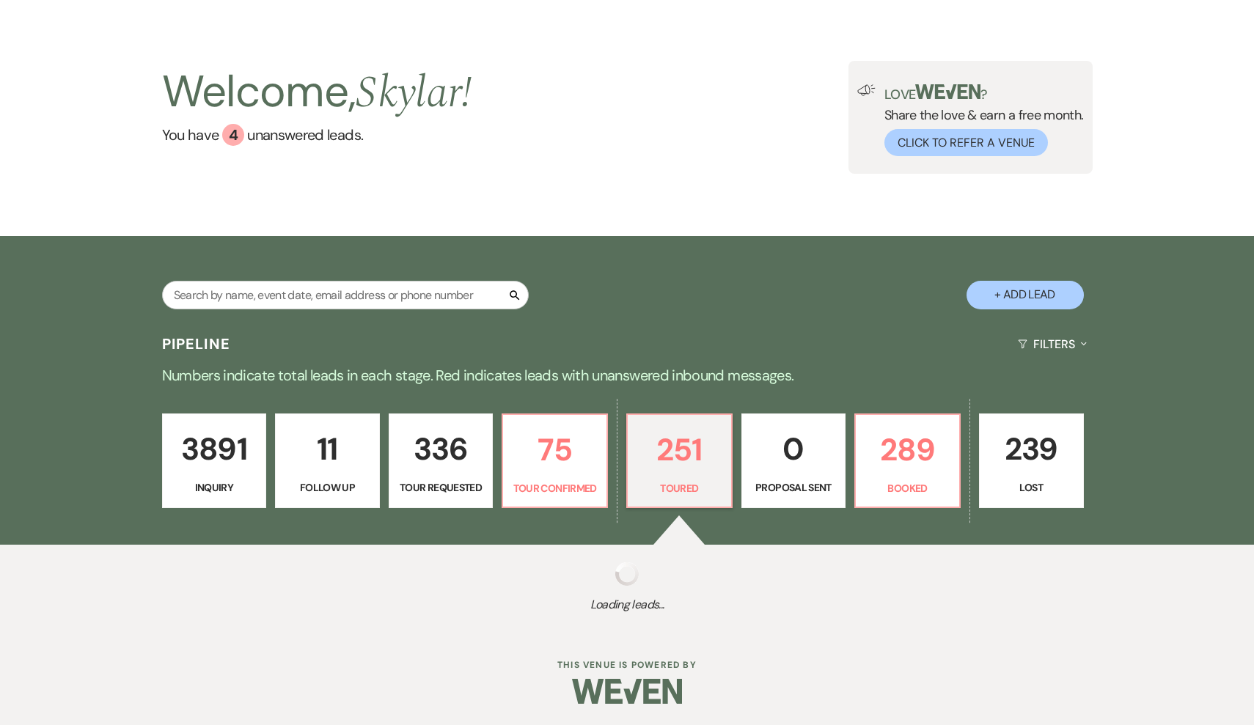
select select "5"
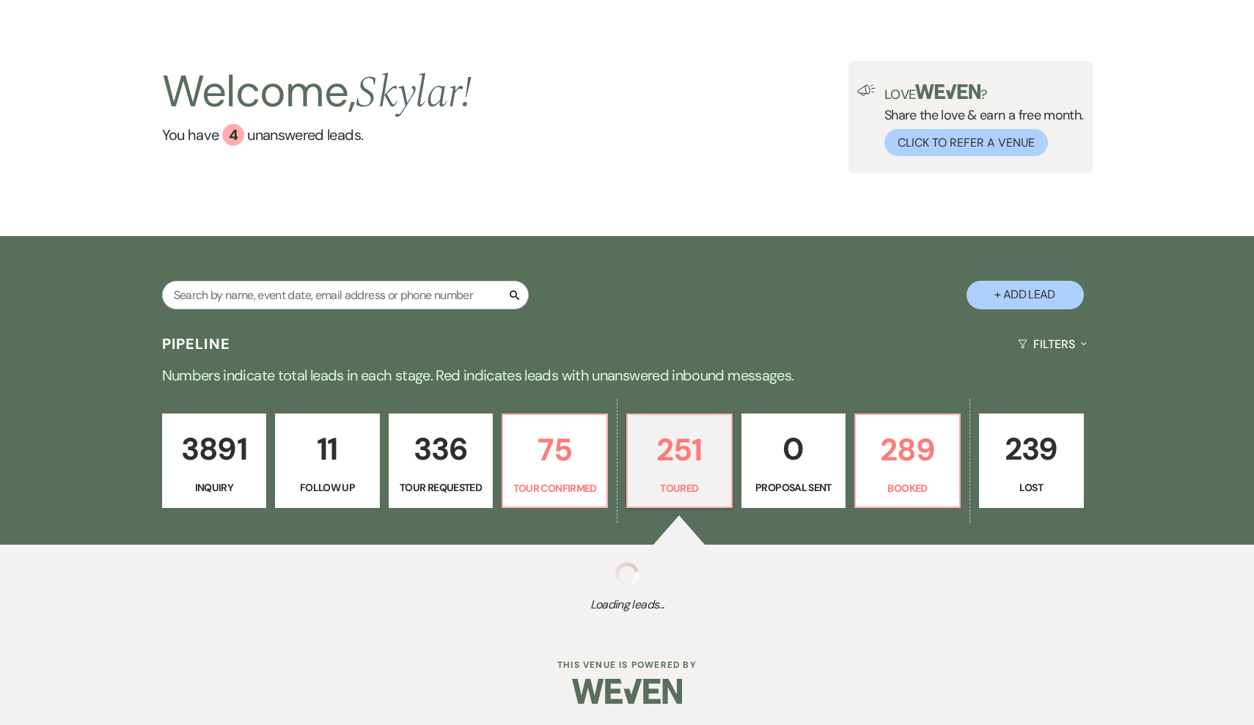
select select "5"
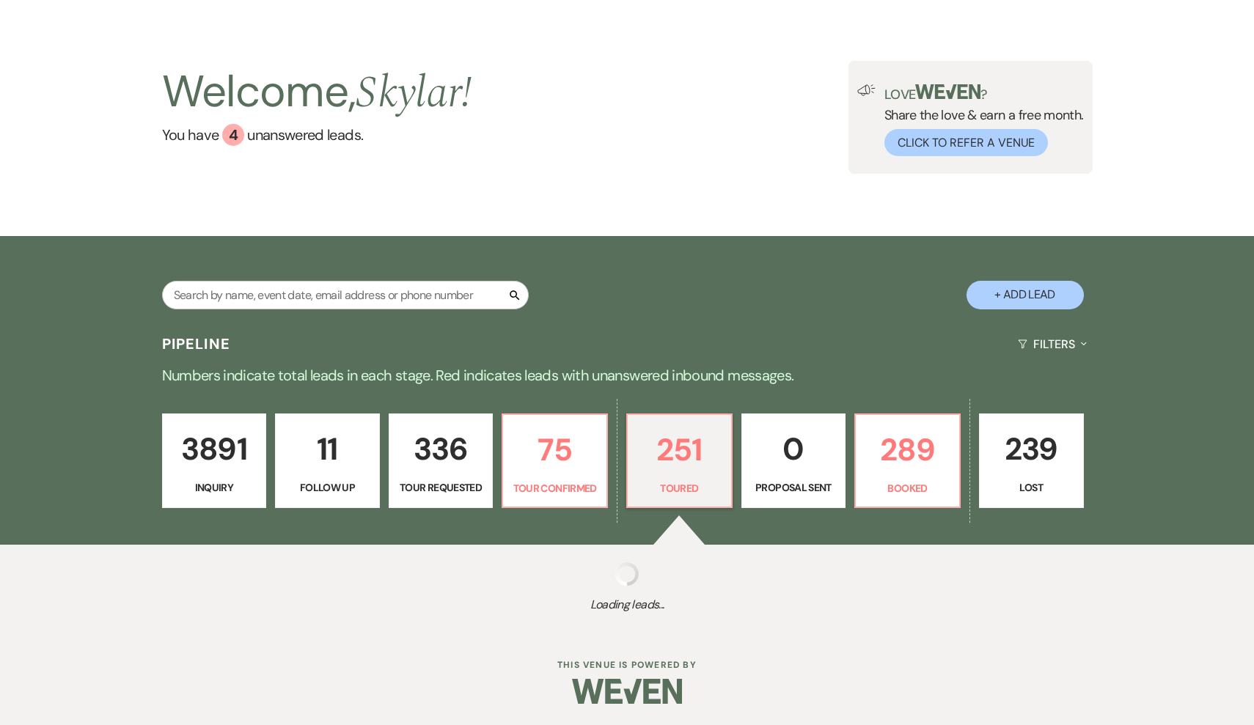
select select "5"
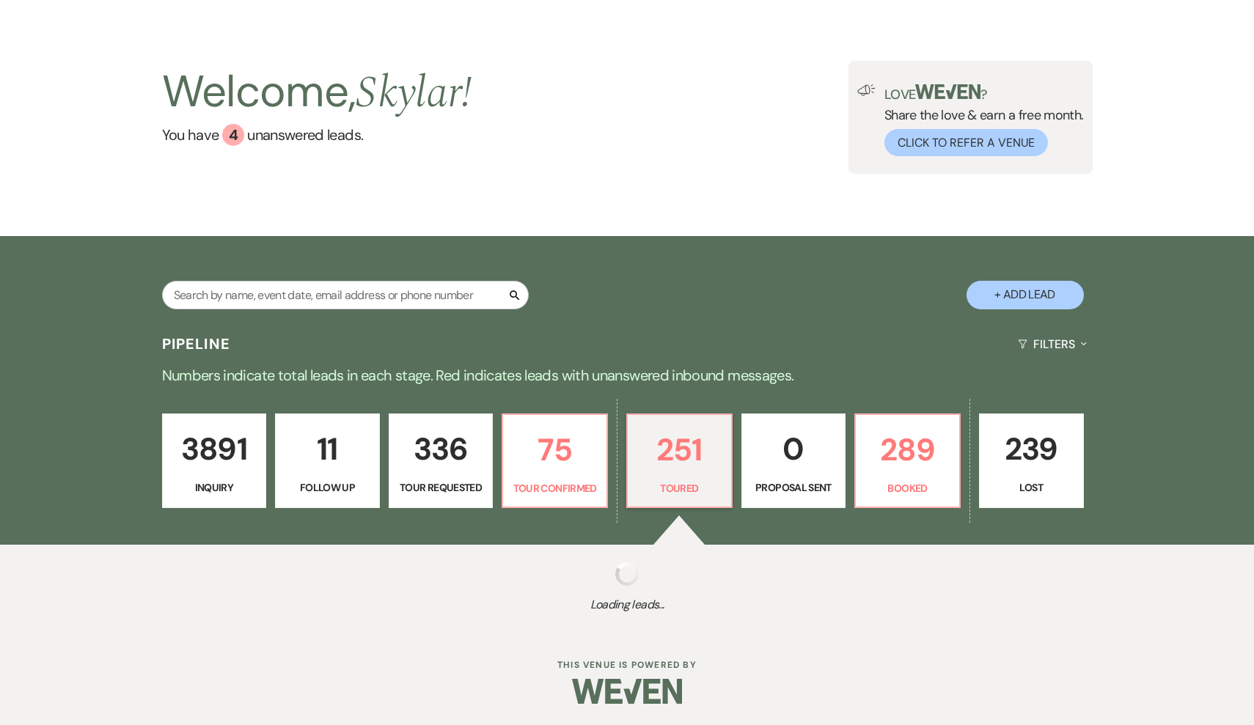
select select "5"
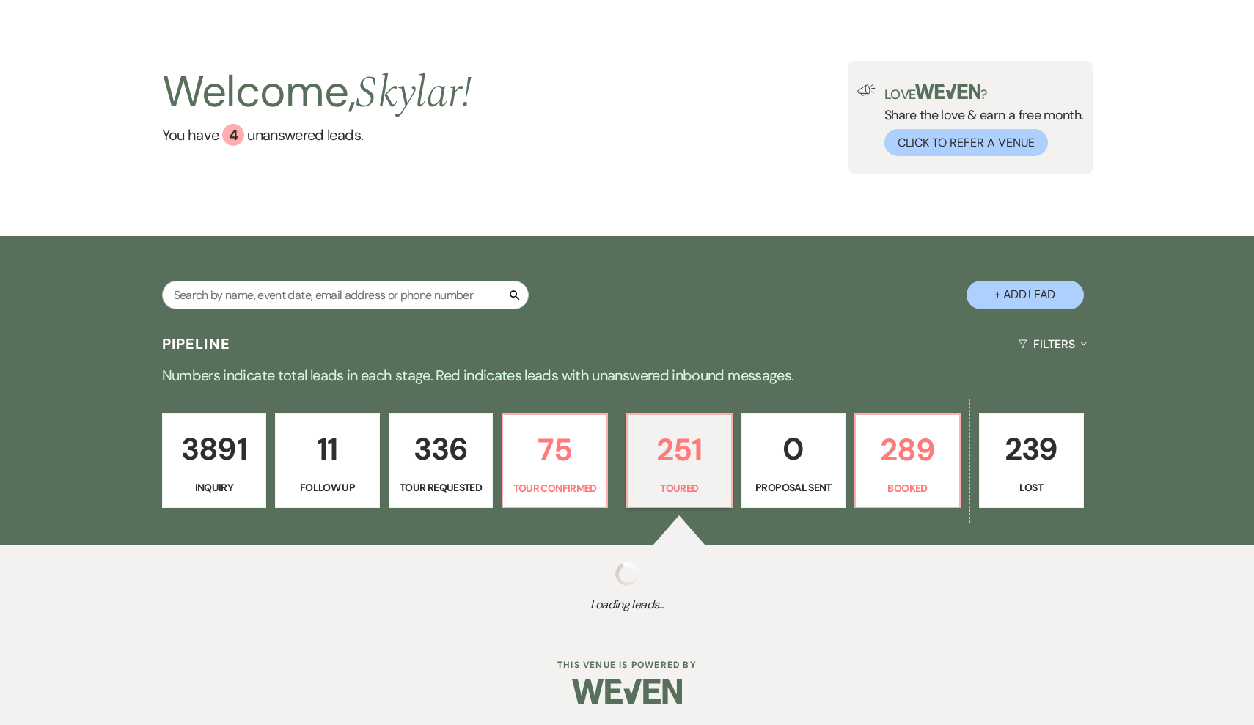
select select "5"
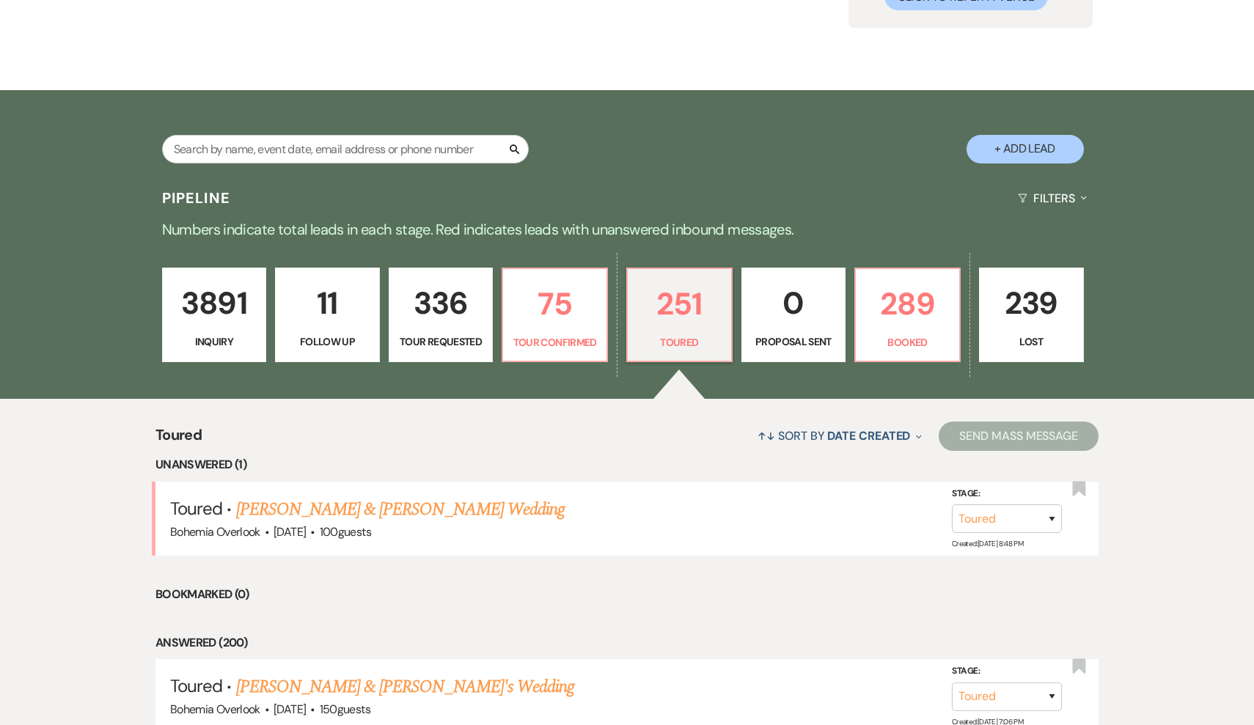
scroll to position [218, 0]
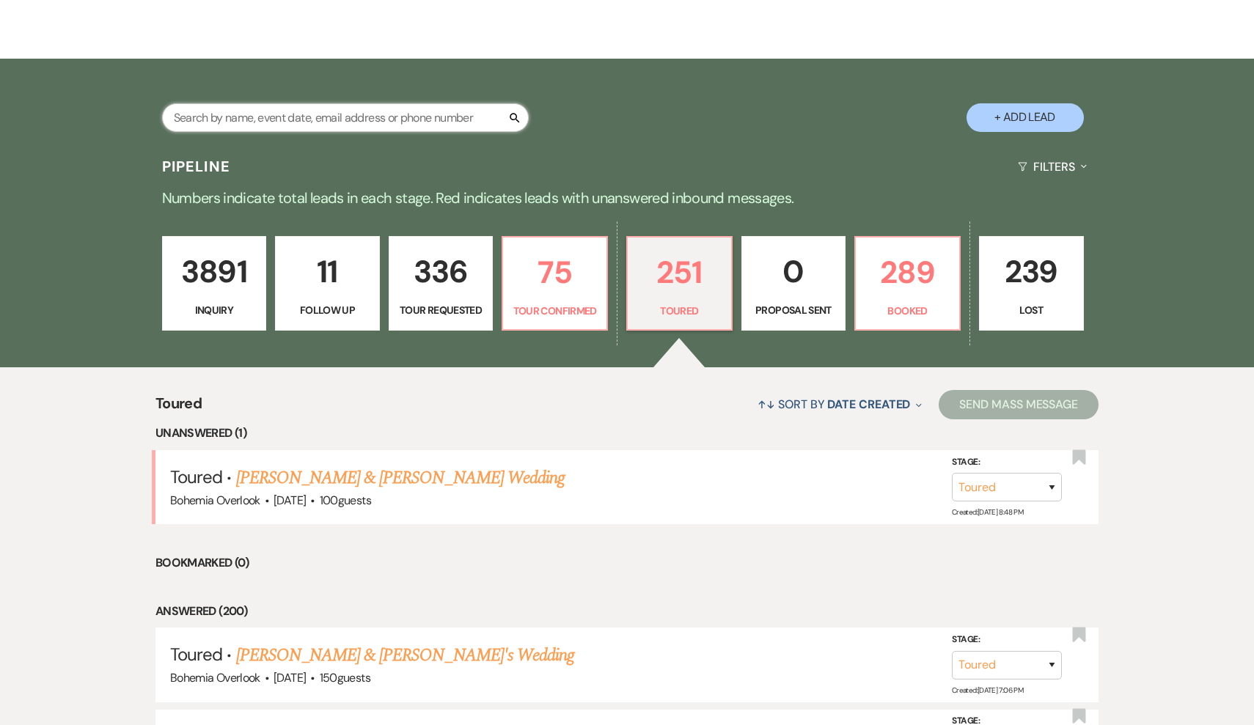
click at [358, 120] on input "text" at bounding box center [345, 117] width 367 height 29
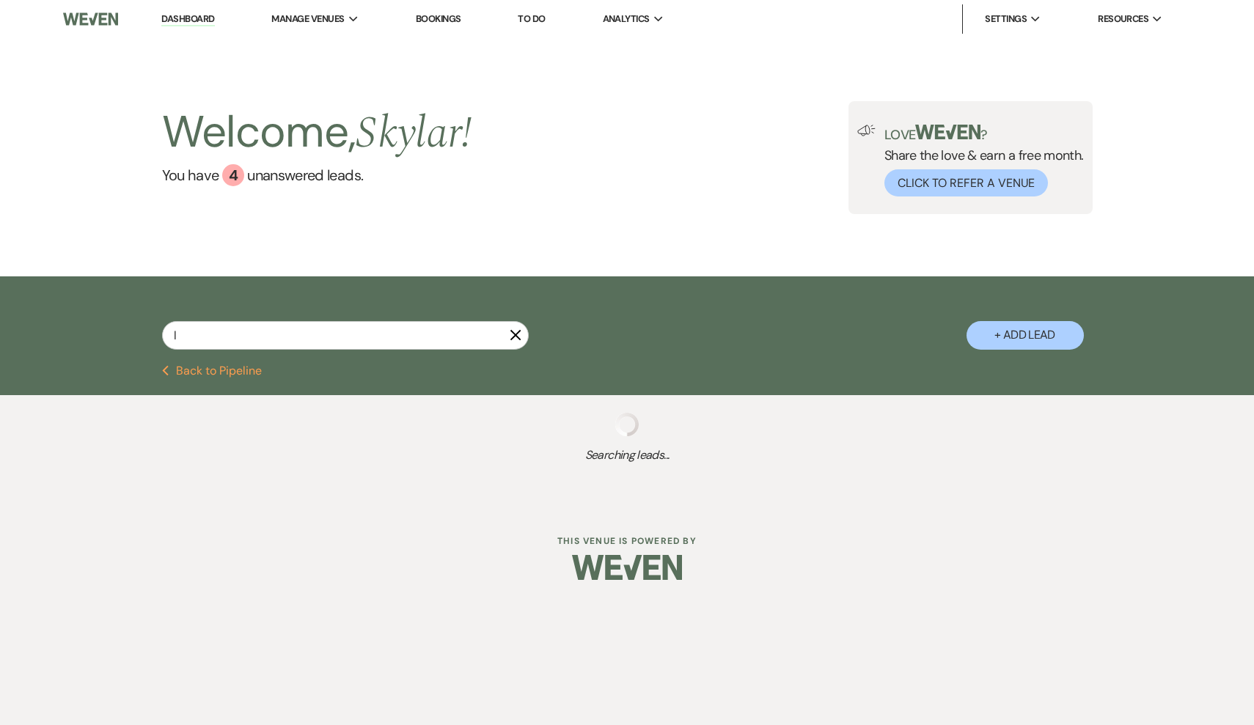
click at [224, 370] on button "Previous Back to Pipeline" at bounding box center [212, 371] width 100 height 12
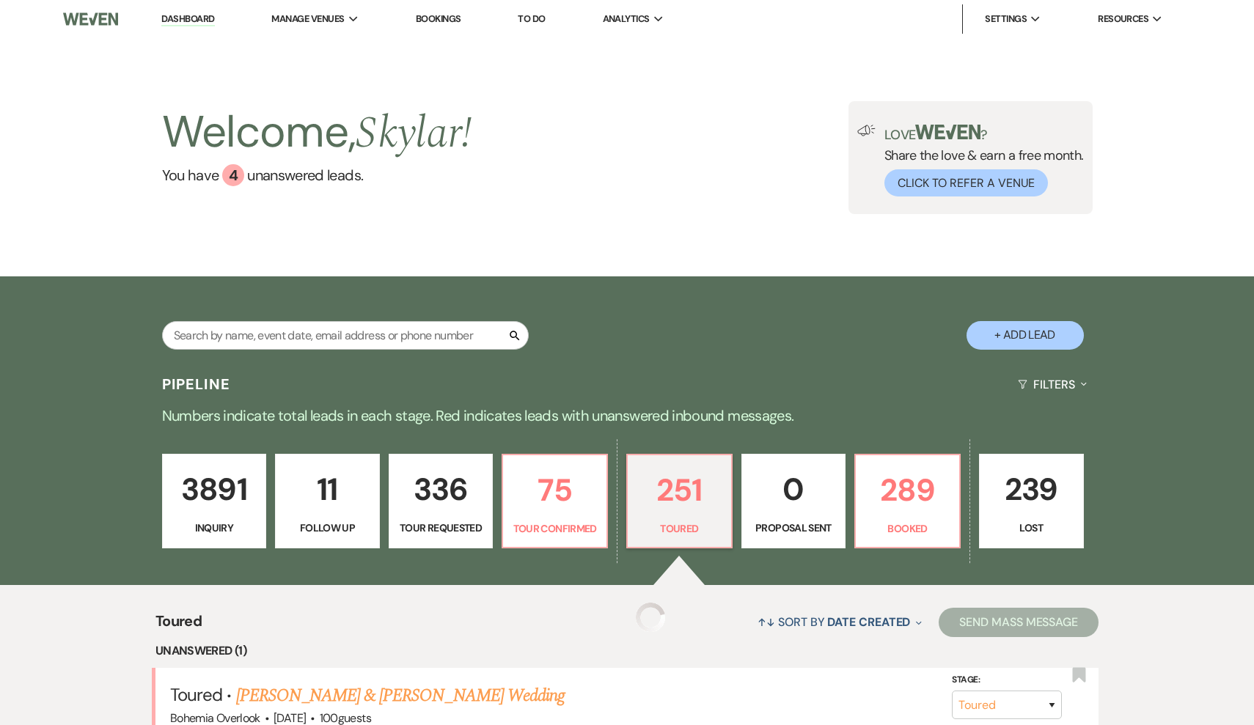
scroll to position [218, 0]
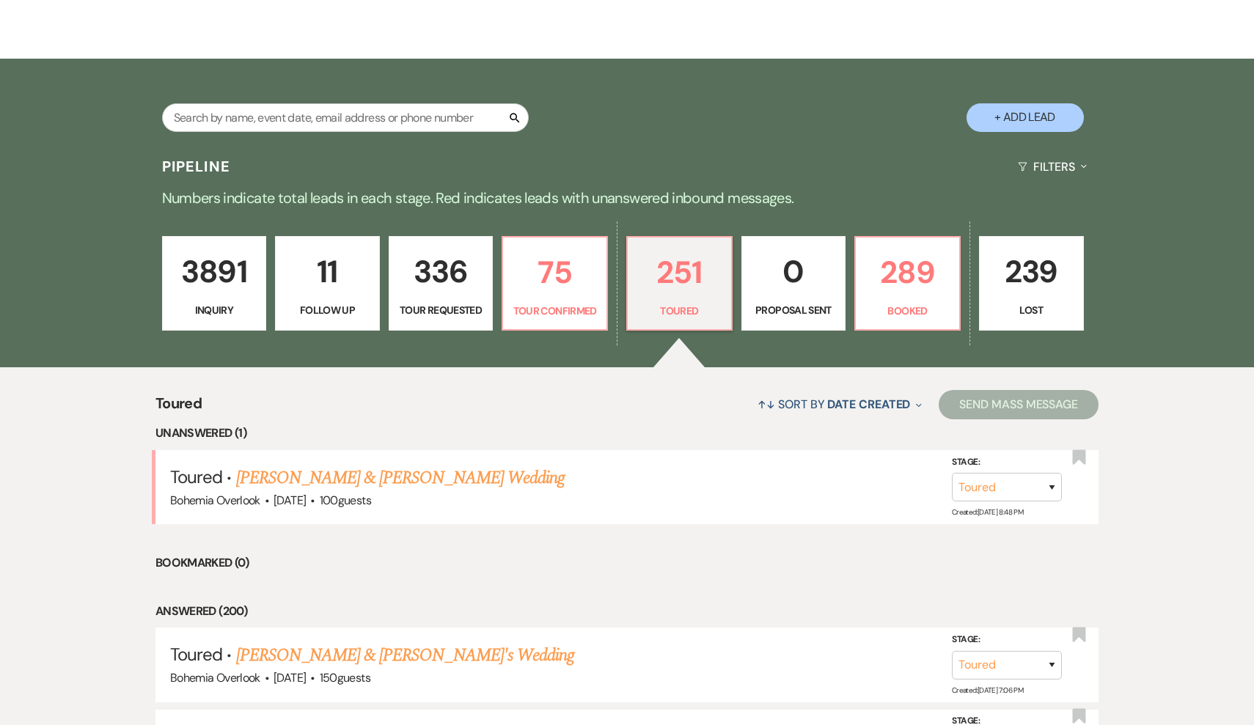
click at [227, 266] on p "3891" at bounding box center [215, 271] width 86 height 49
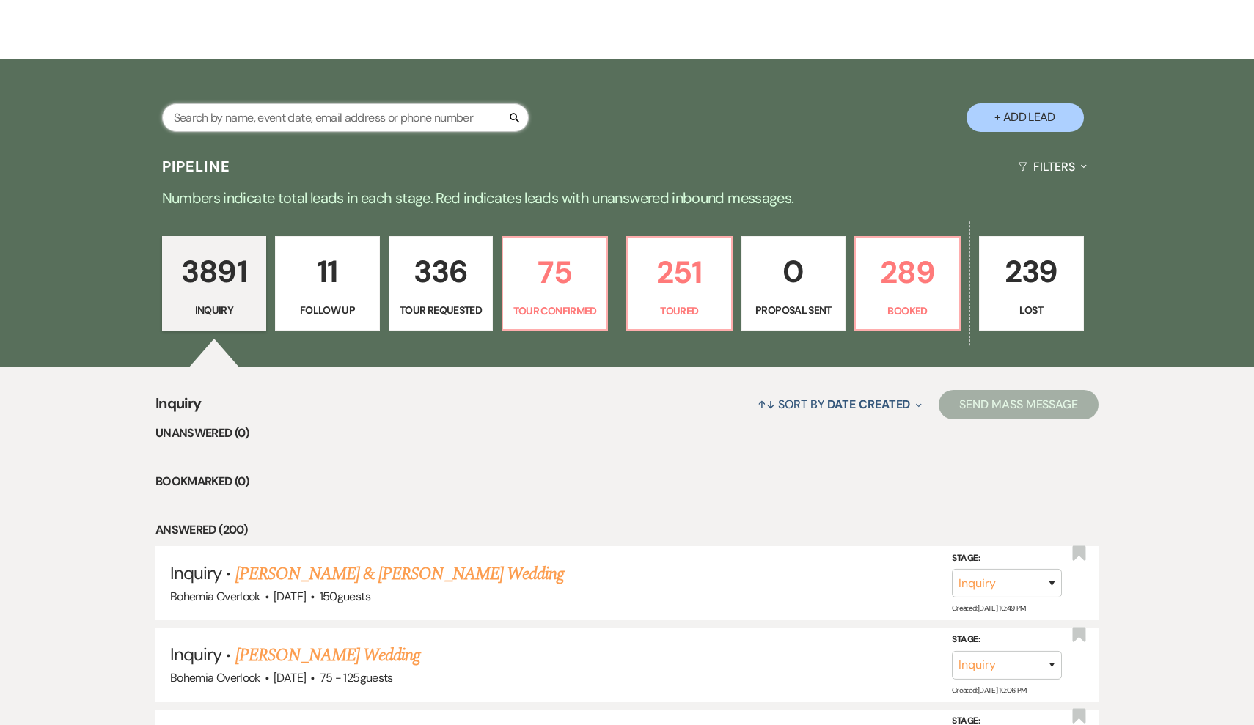
click at [331, 118] on input "text" at bounding box center [345, 117] width 367 height 29
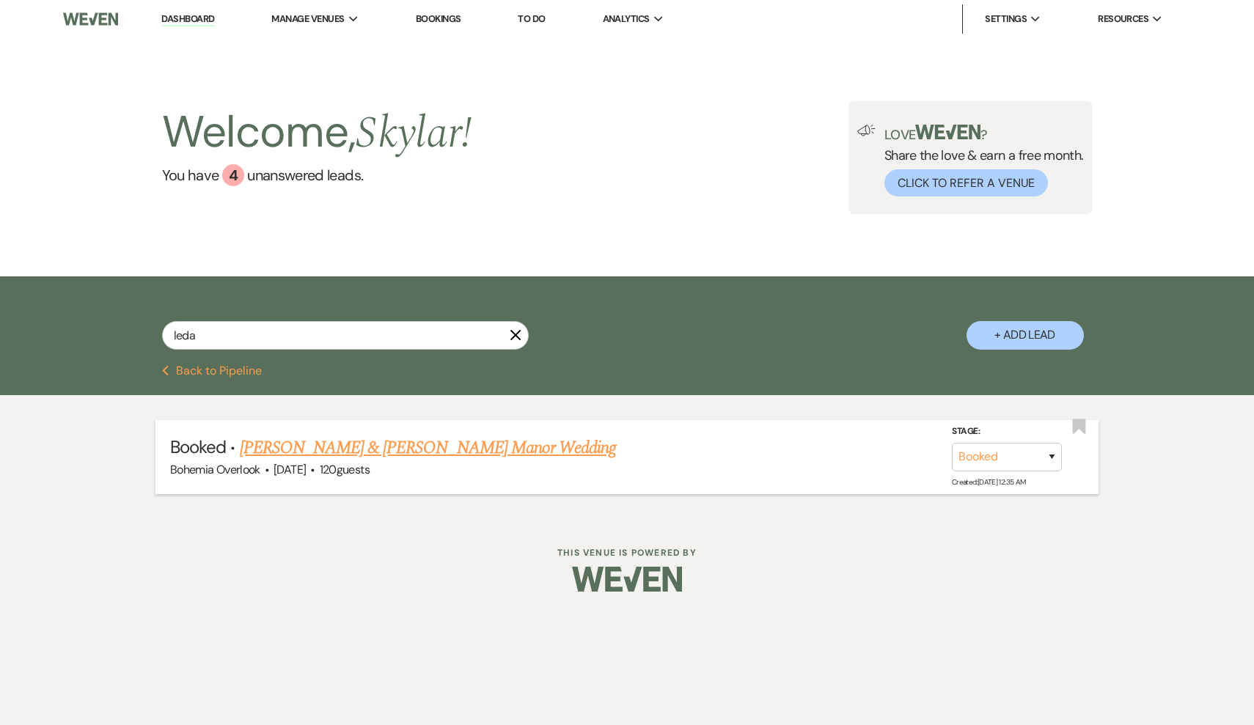
drag, startPoint x: 331, startPoint y: 118, endPoint x: 531, endPoint y: 449, distance: 386.2
click at [531, 449] on link "[PERSON_NAME] & [PERSON_NAME] Manor Wedding" at bounding box center [428, 448] width 377 height 26
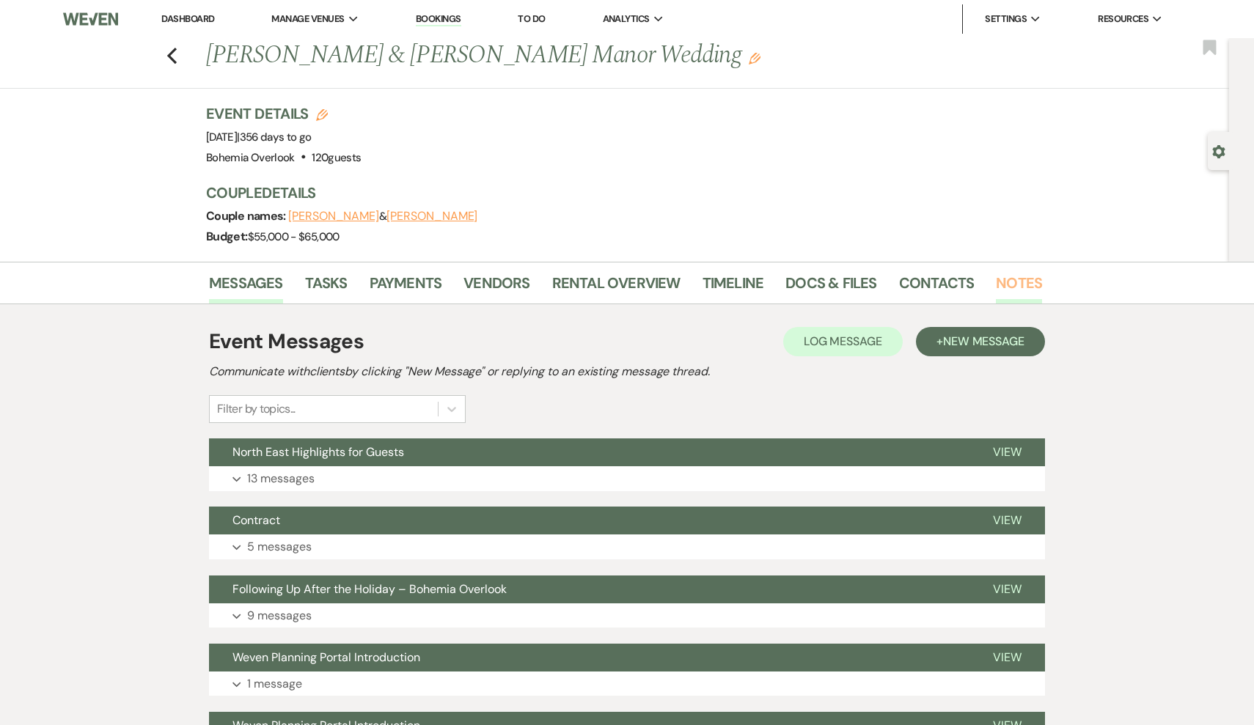
click at [1019, 289] on link "Notes" at bounding box center [1019, 287] width 46 height 32
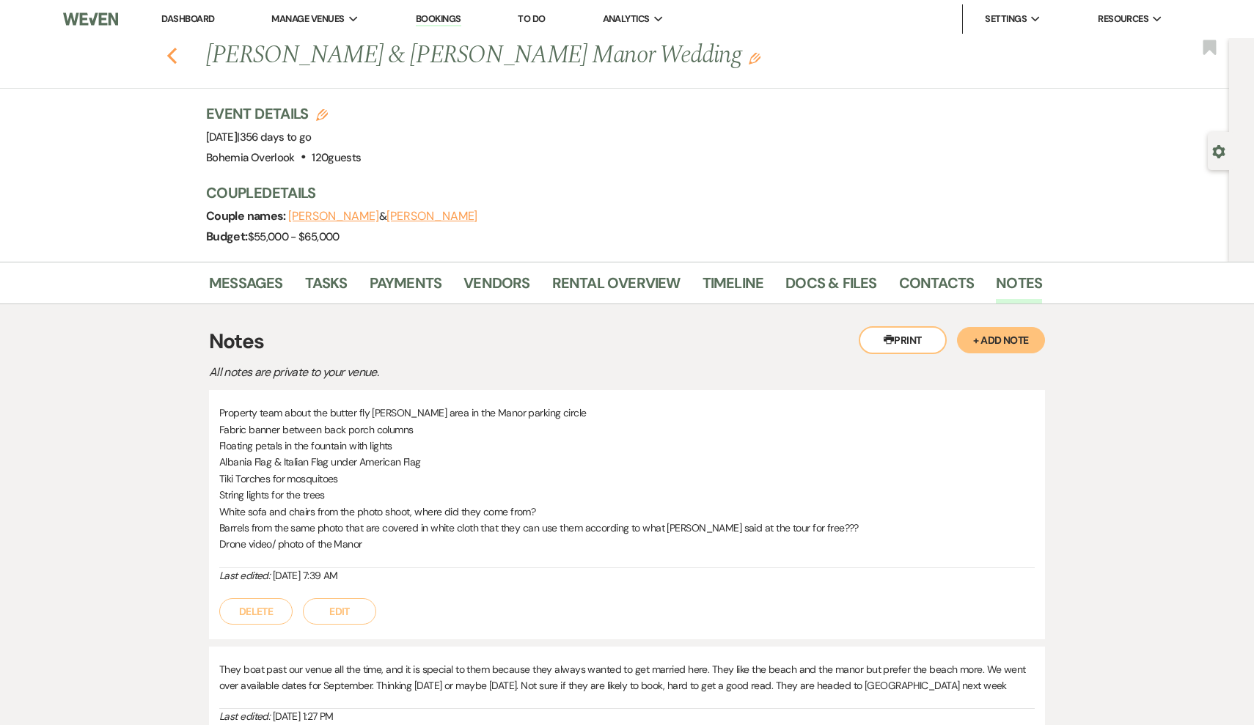
click at [175, 54] on icon "Previous" at bounding box center [171, 56] width 11 height 18
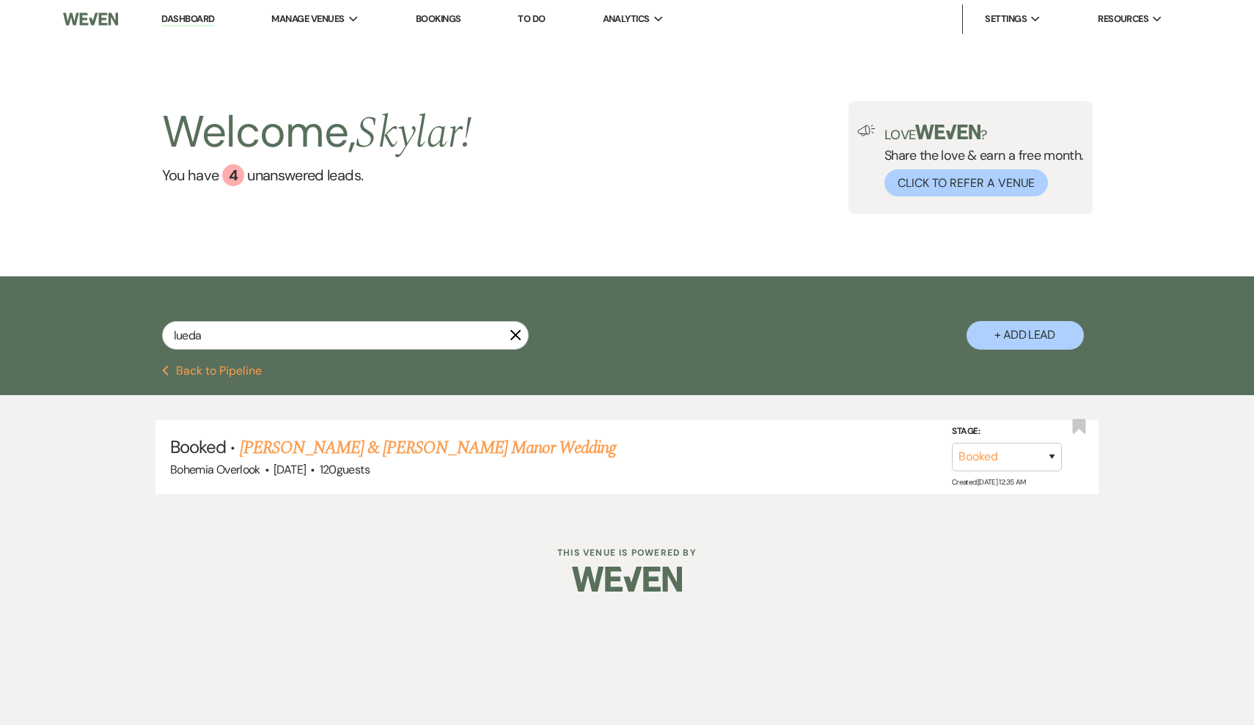
click at [515, 330] on icon "X" at bounding box center [516, 335] width 12 height 12
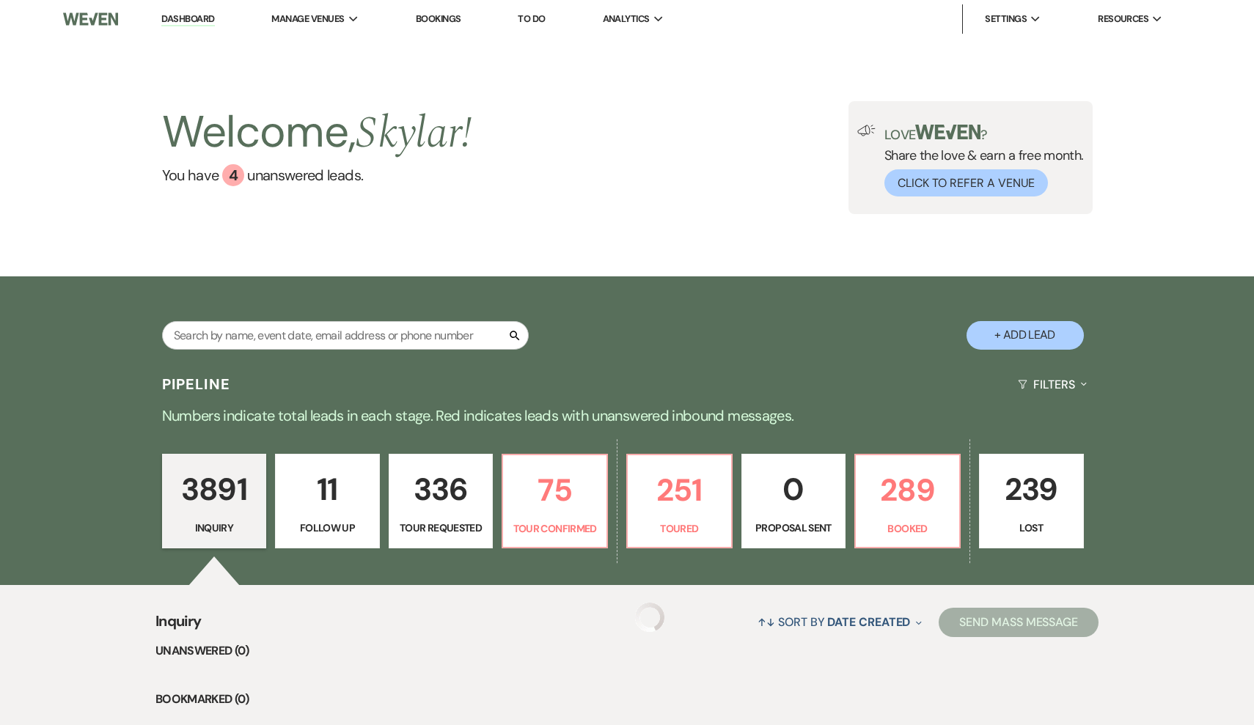
scroll to position [218, 0]
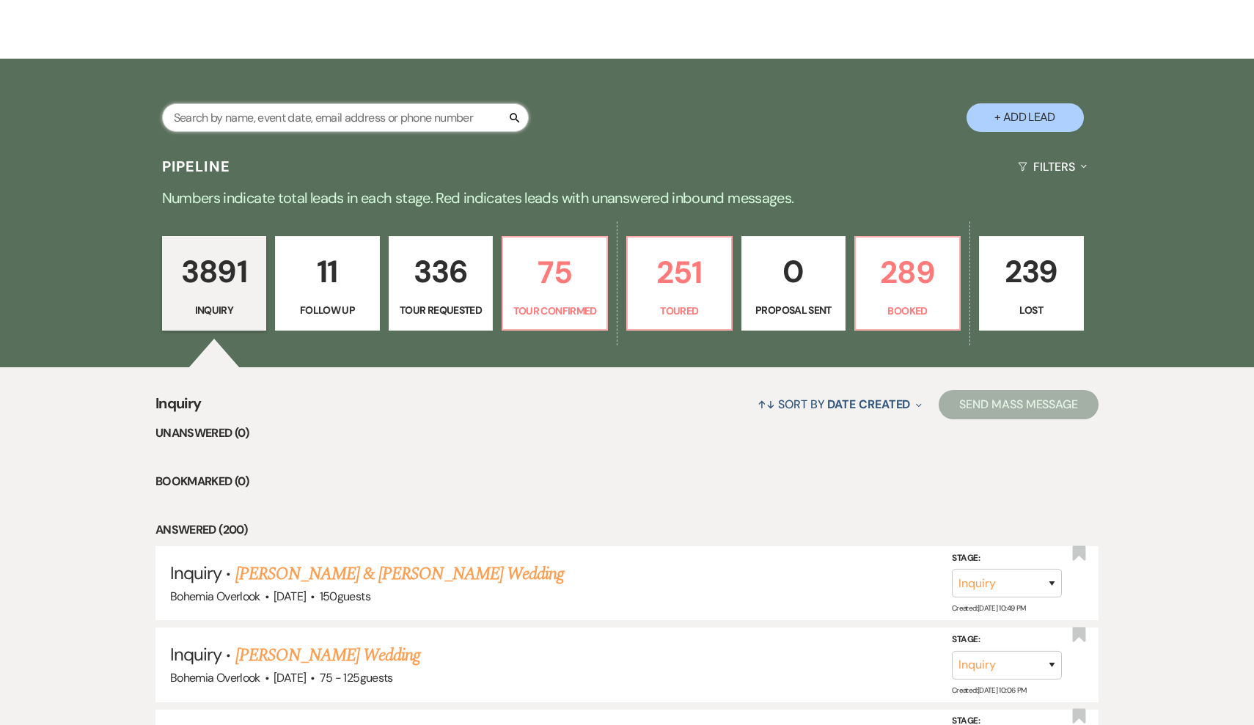
click at [396, 113] on input "text" at bounding box center [345, 117] width 367 height 29
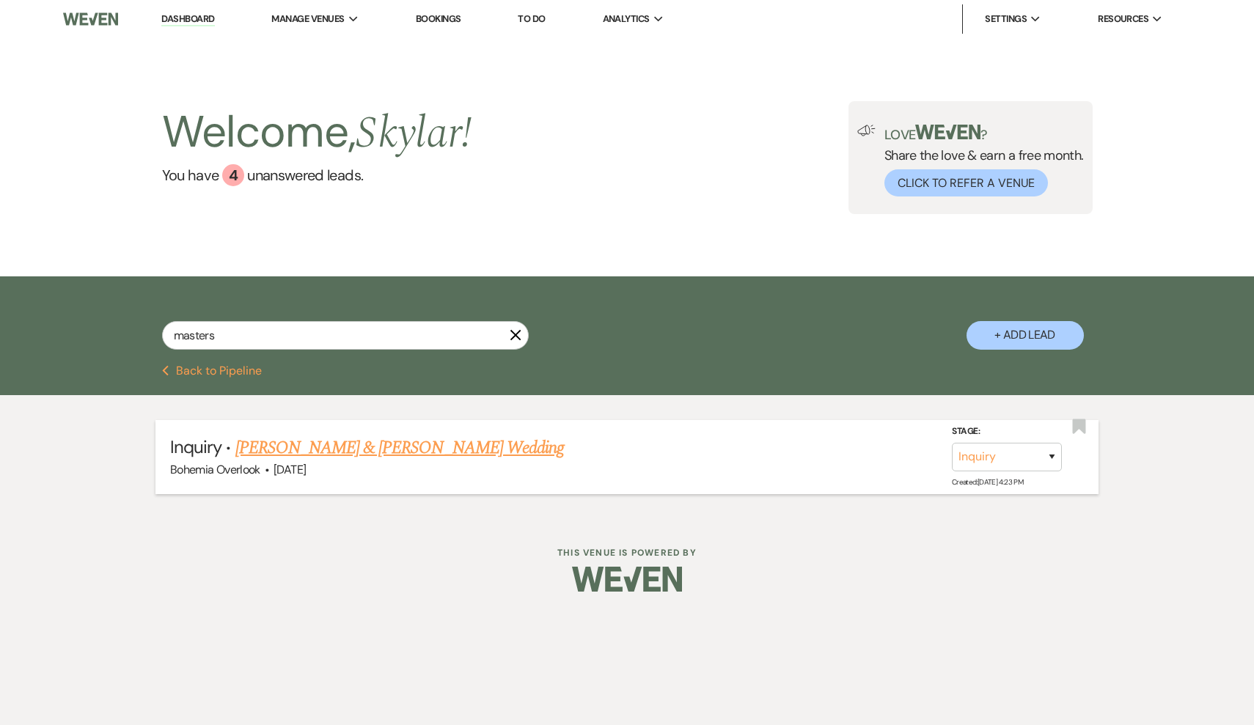
click at [428, 444] on link "[PERSON_NAME] & [PERSON_NAME] Wedding" at bounding box center [399, 448] width 329 height 26
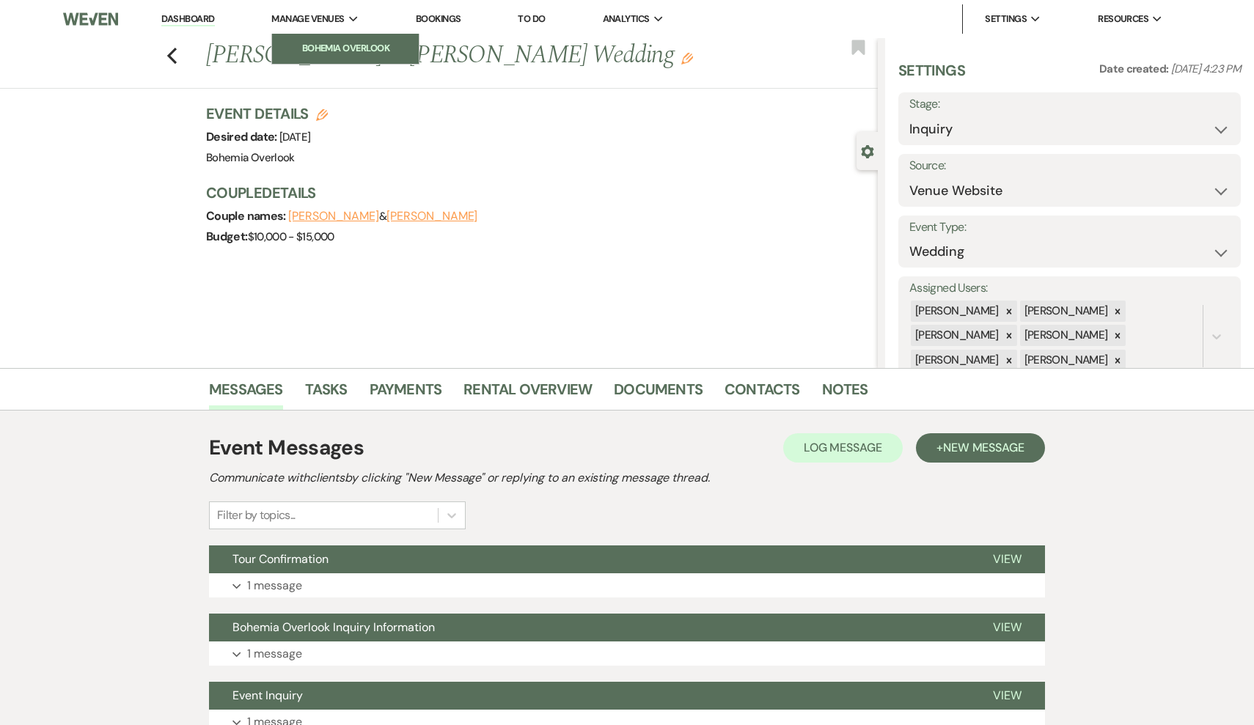
click at [319, 39] on link "Bohemia Overlook" at bounding box center [345, 48] width 147 height 29
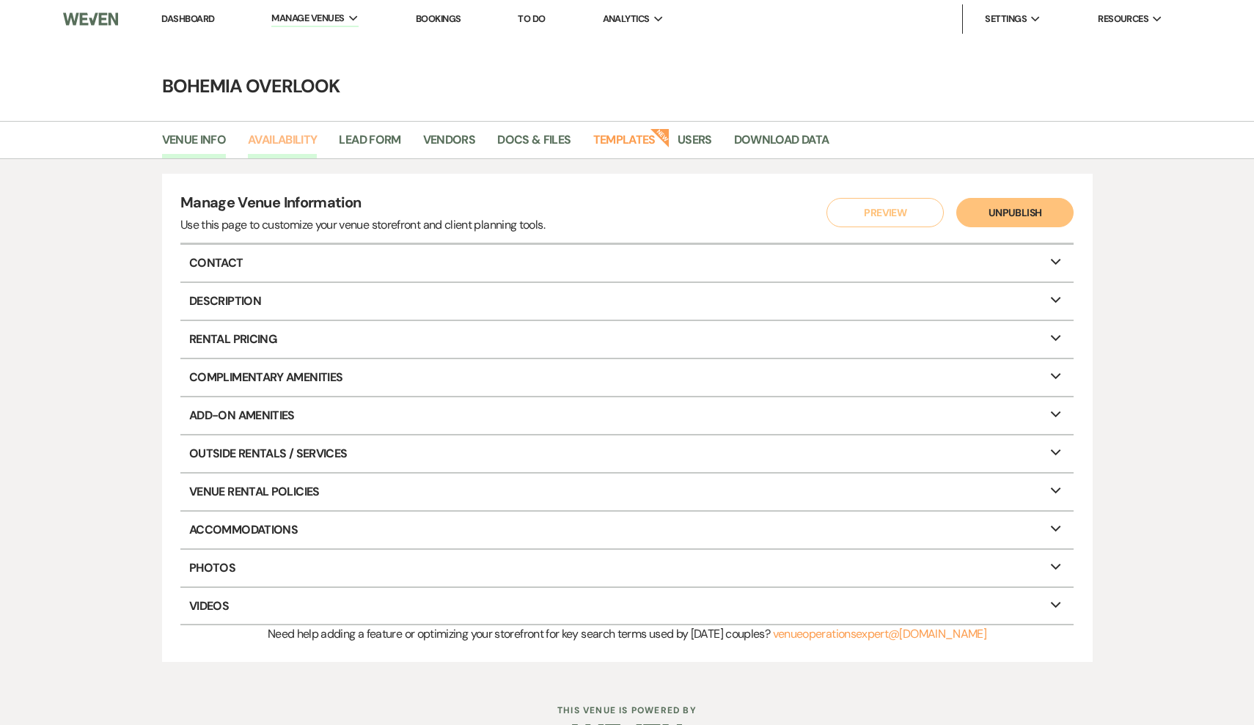
click at [269, 135] on link "Availability" at bounding box center [282, 145] width 69 height 28
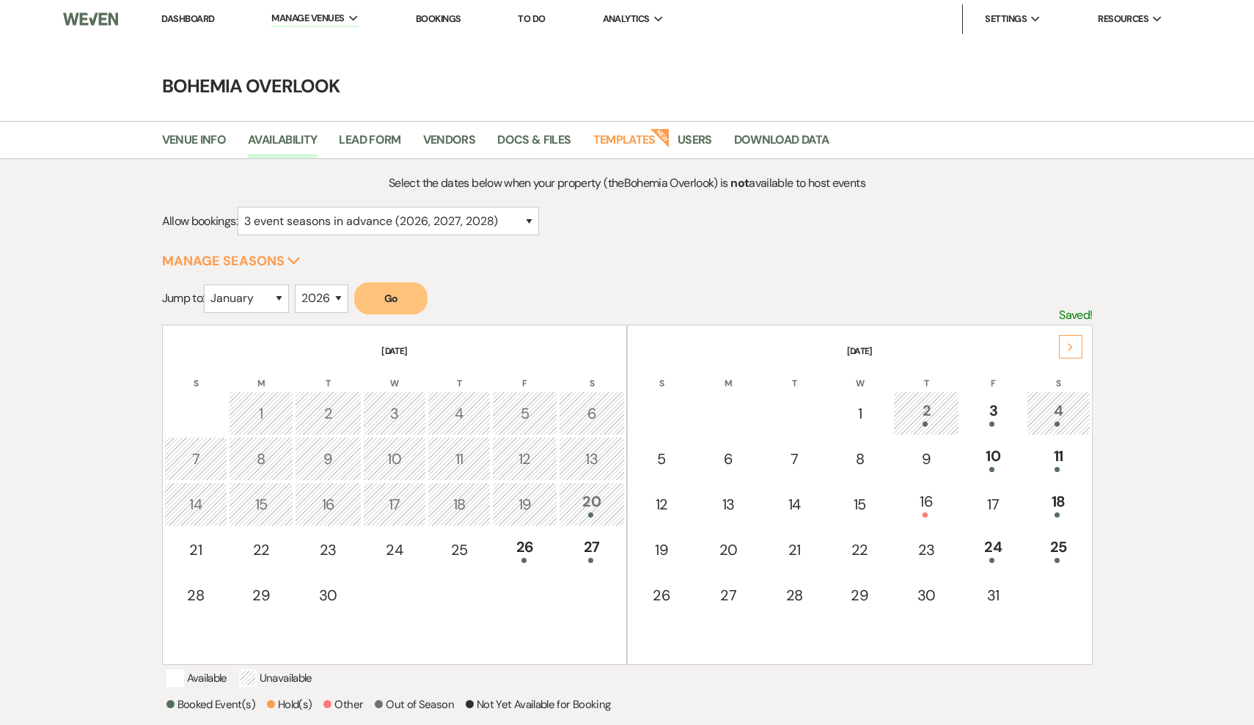
click at [1071, 347] on use at bounding box center [1070, 347] width 5 height 8
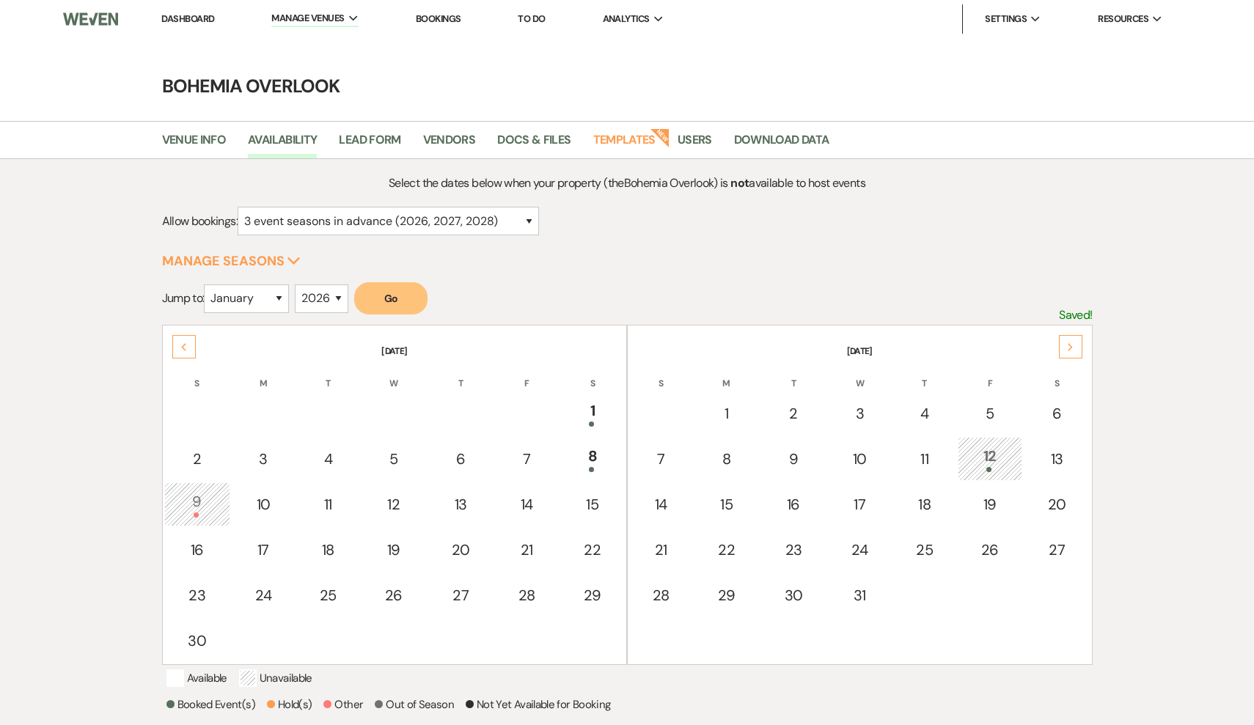
click at [1071, 347] on use at bounding box center [1070, 347] width 5 height 8
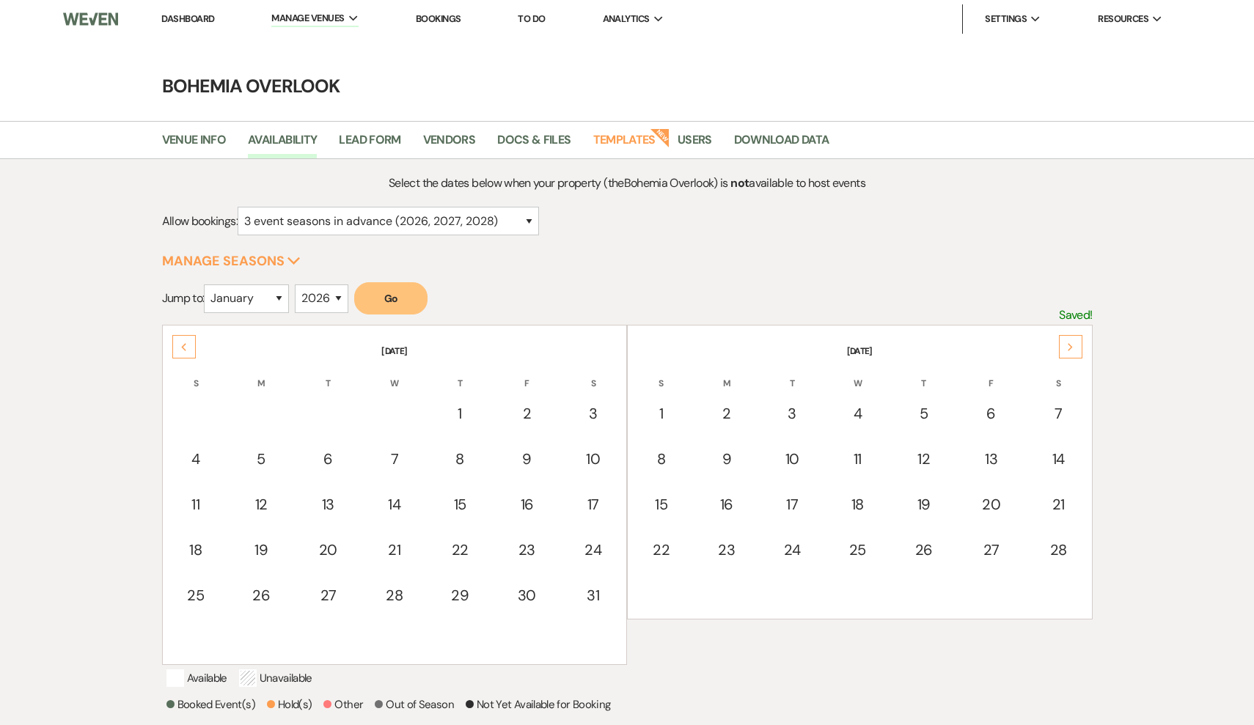
click at [1071, 347] on use at bounding box center [1070, 347] width 5 height 8
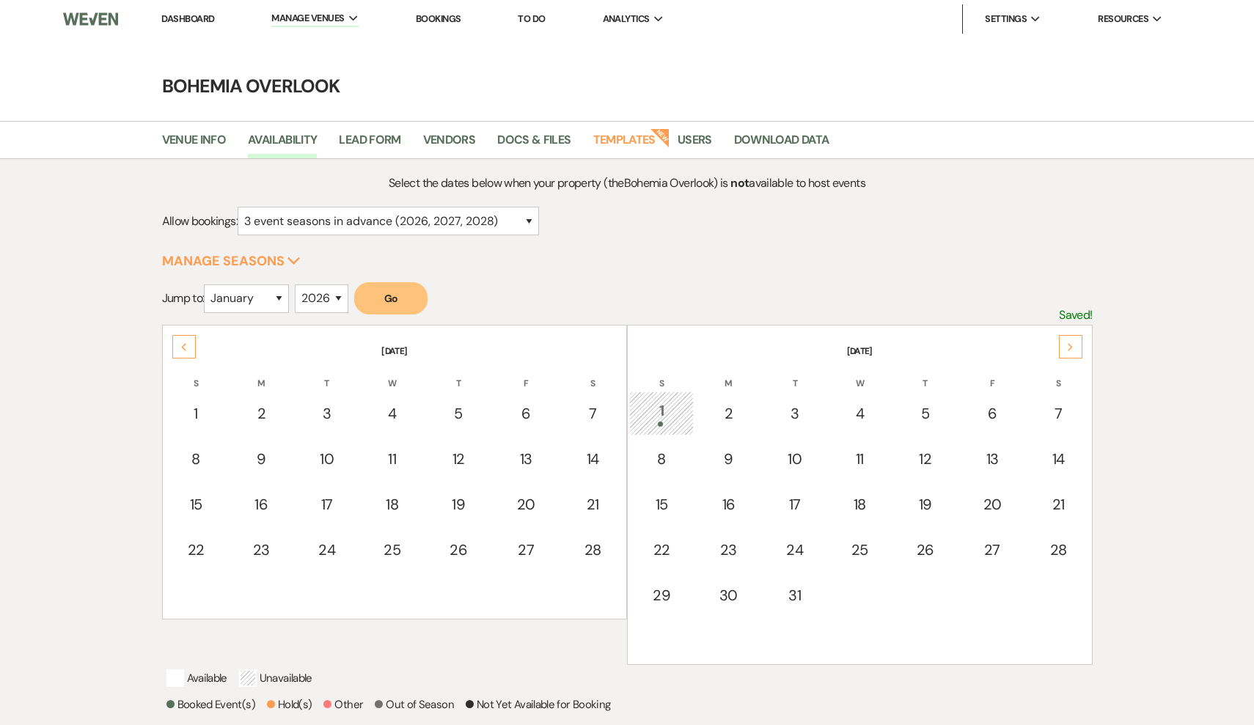
click at [1071, 347] on use at bounding box center [1070, 347] width 5 height 8
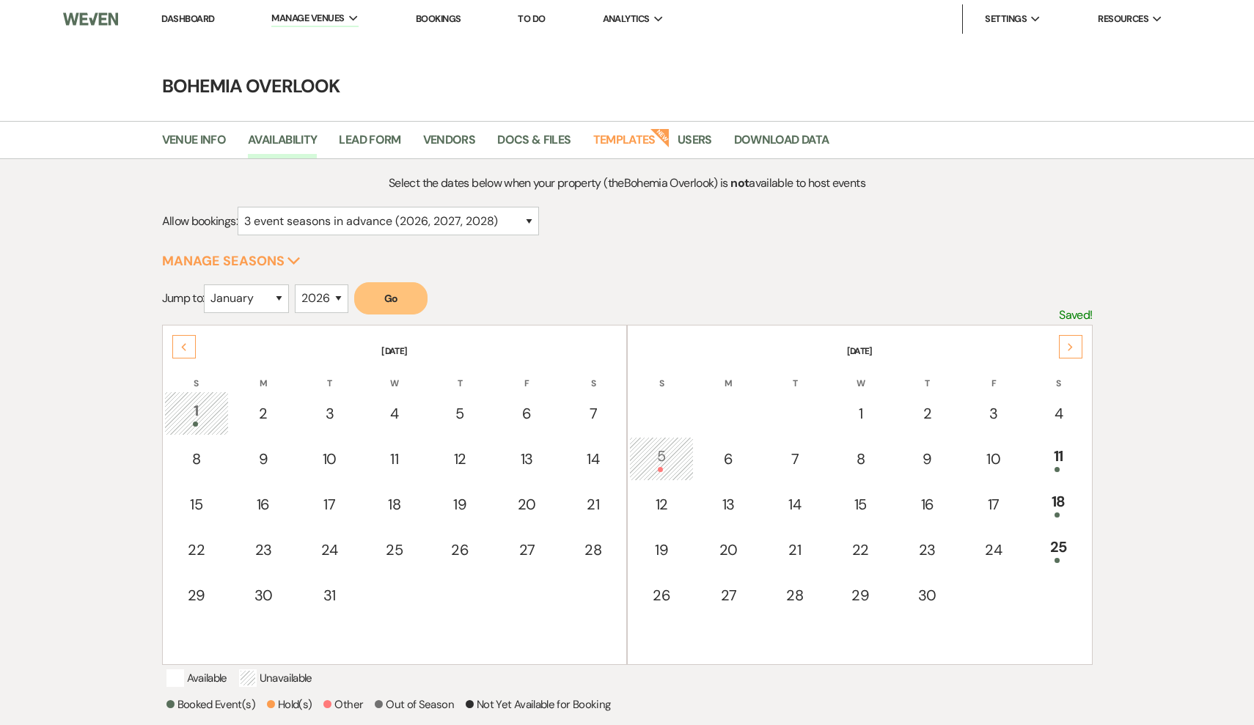
click at [1071, 347] on use at bounding box center [1070, 347] width 5 height 8
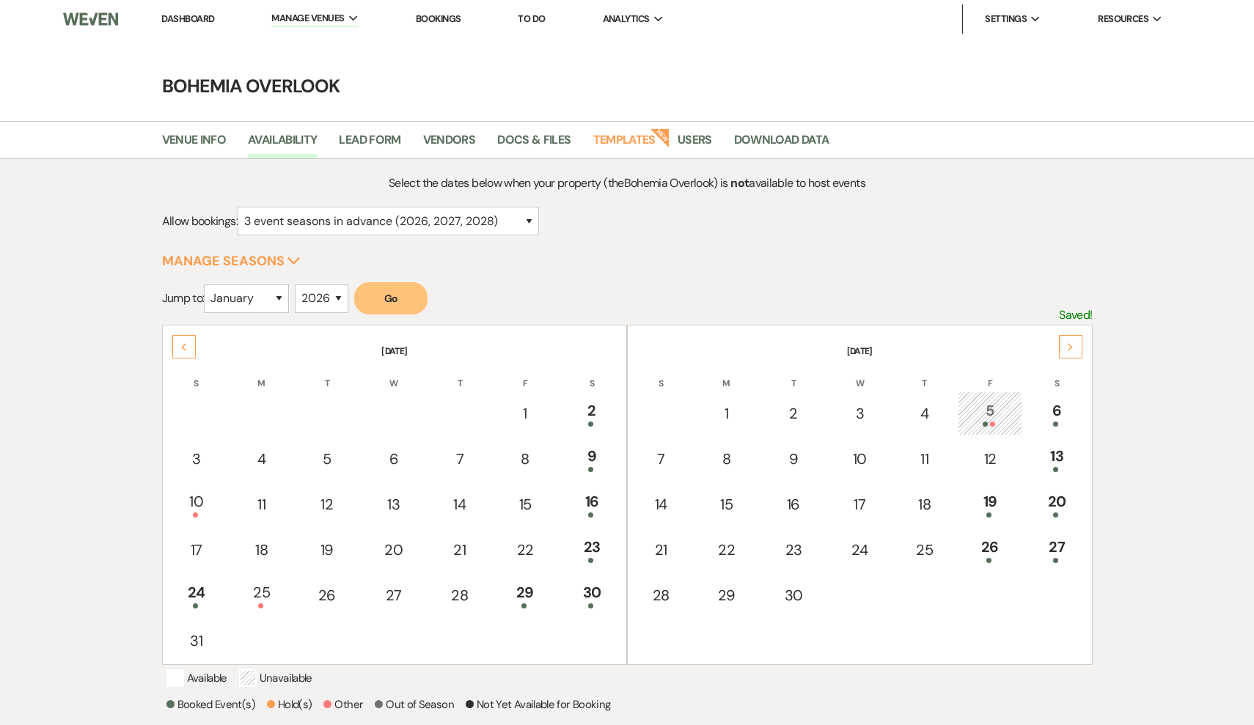
click at [1071, 347] on use at bounding box center [1070, 347] width 5 height 8
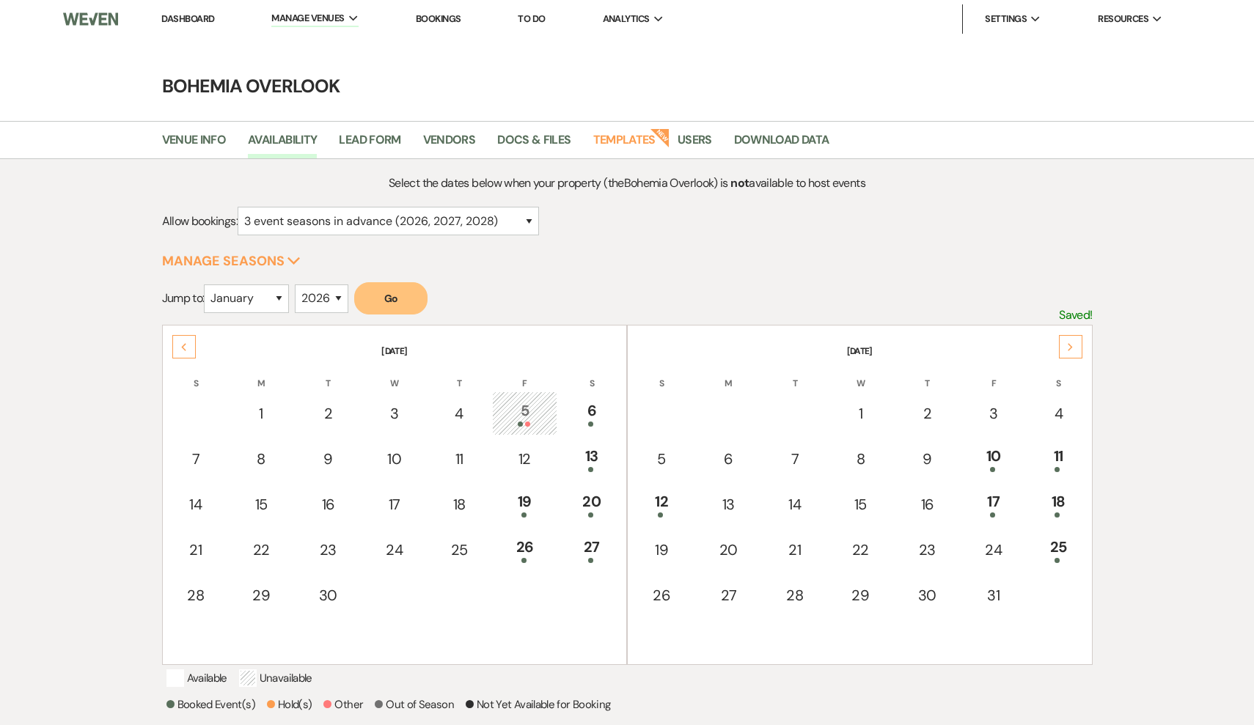
click at [1071, 347] on use at bounding box center [1070, 347] width 5 height 8
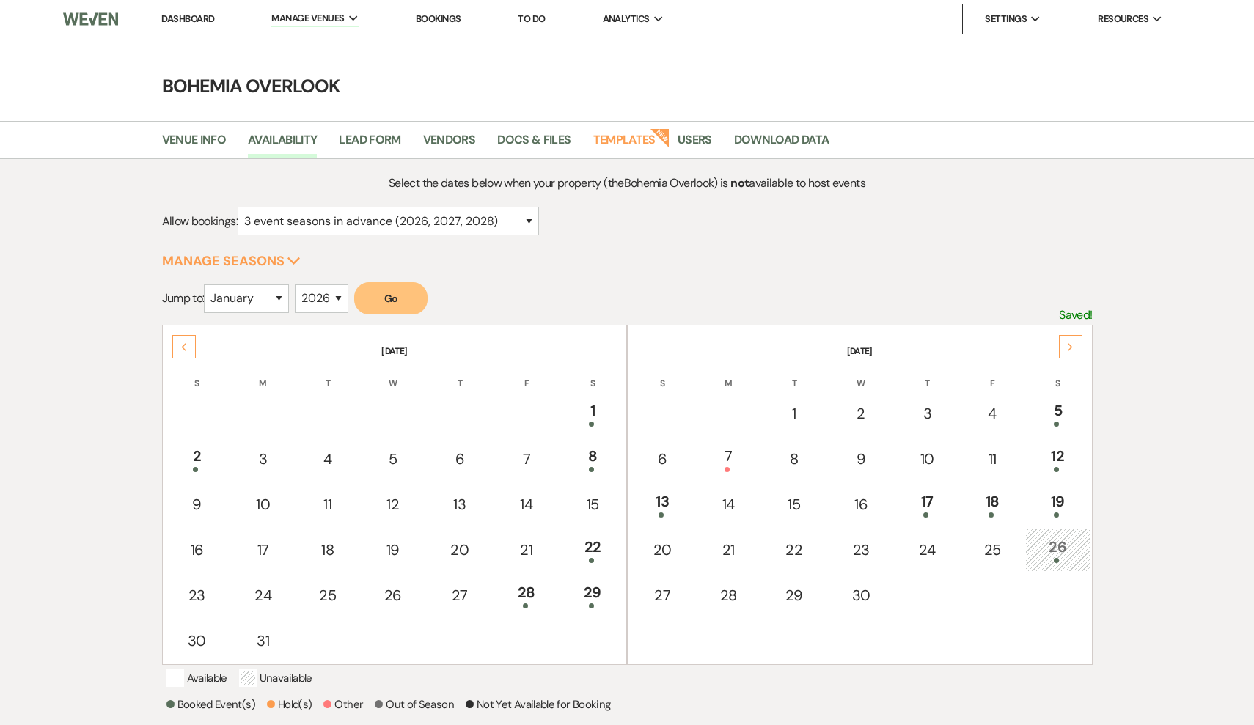
click at [1071, 347] on use at bounding box center [1070, 347] width 5 height 8
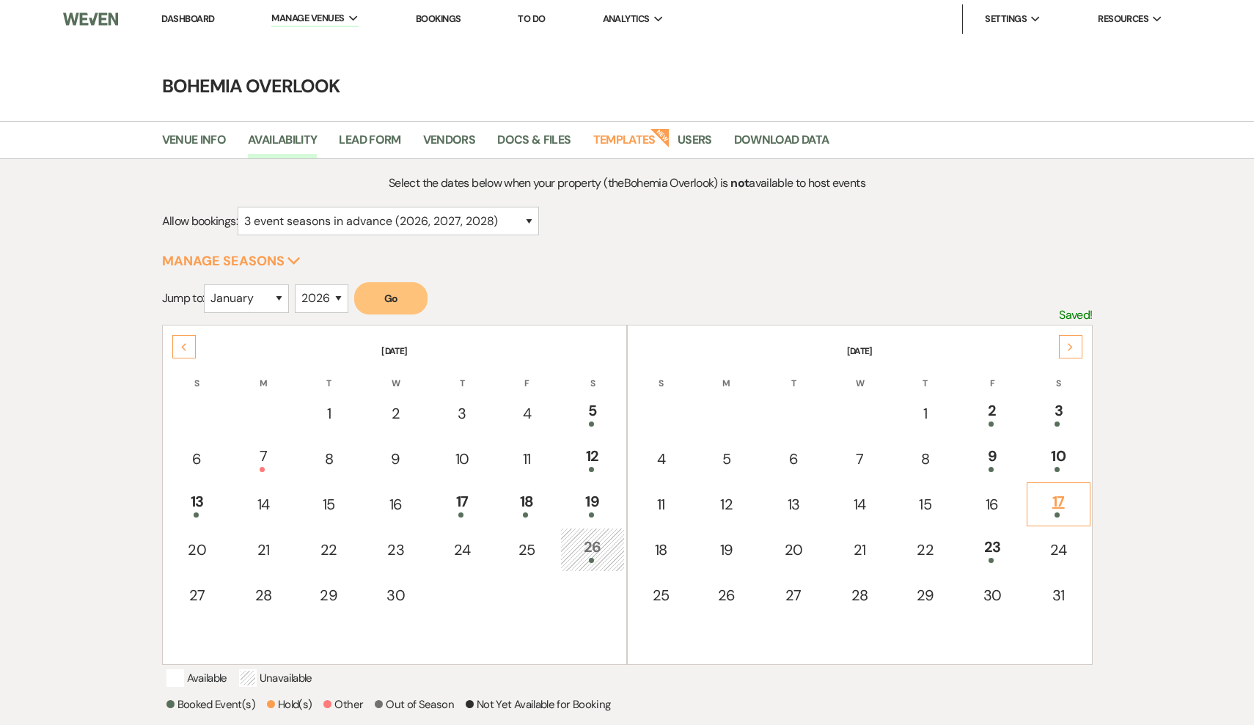
click at [1060, 503] on div "17" at bounding box center [1058, 504] width 47 height 27
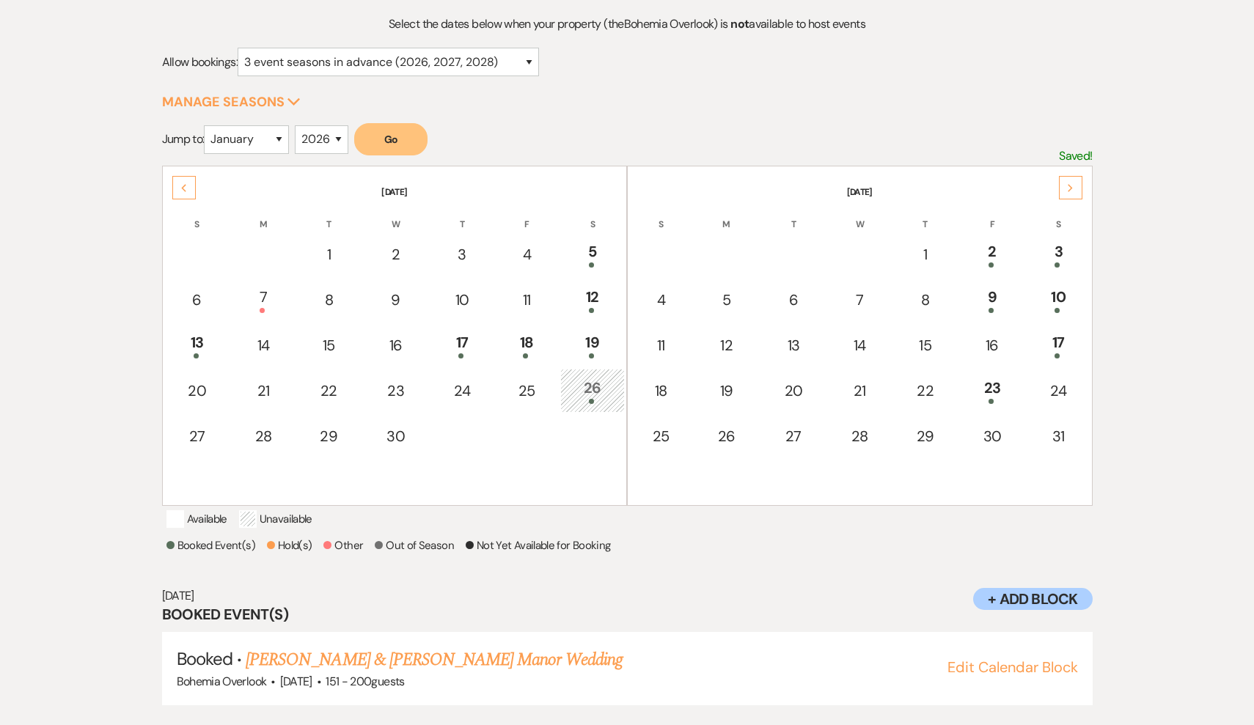
scroll to position [161, 0]
